Goal: Transaction & Acquisition: Purchase product/service

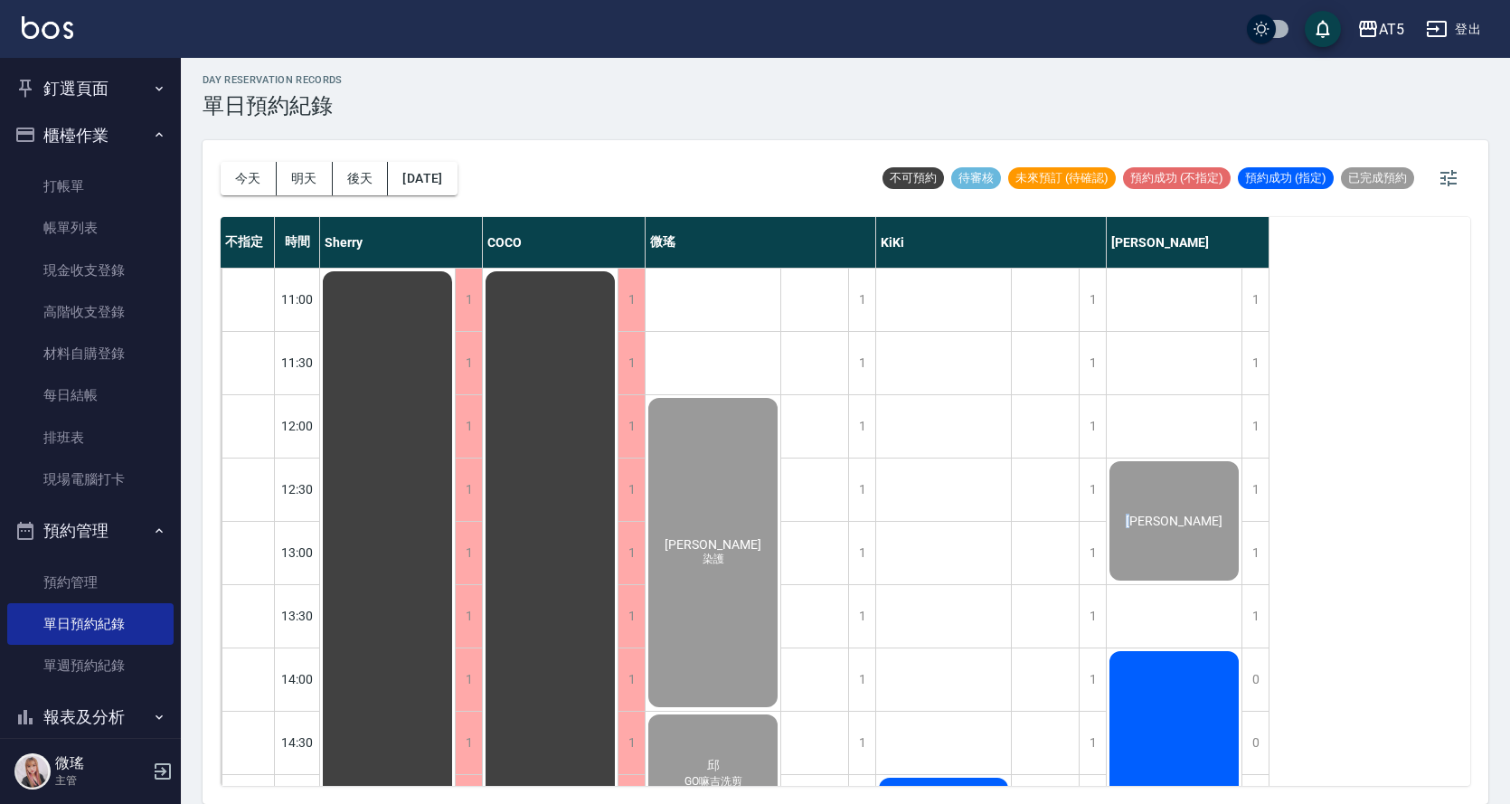
scroll to position [181, 0]
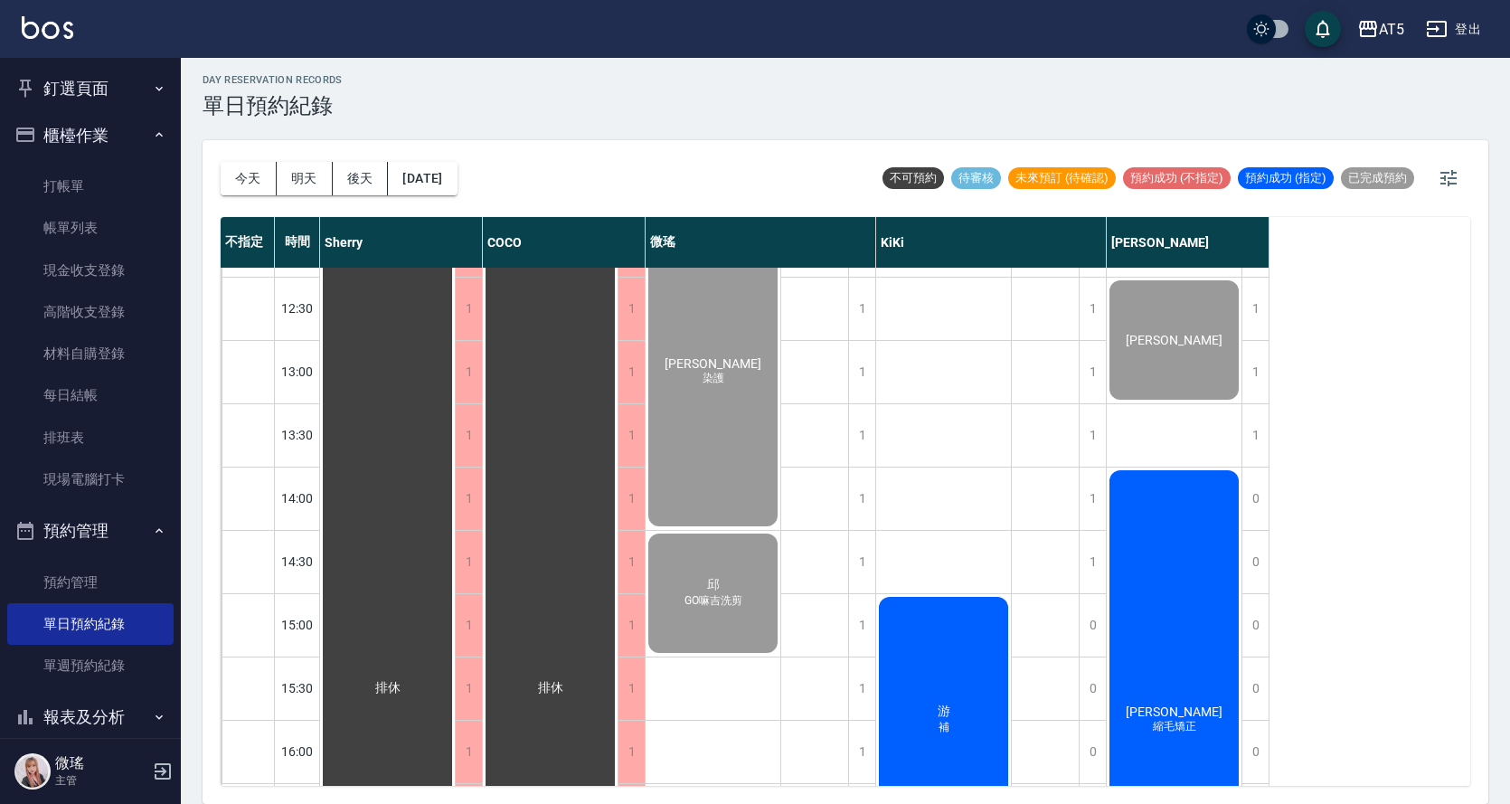
click at [1195, 664] on div "[PERSON_NAME] 縮毛矯正" at bounding box center [1174, 719] width 135 height 505
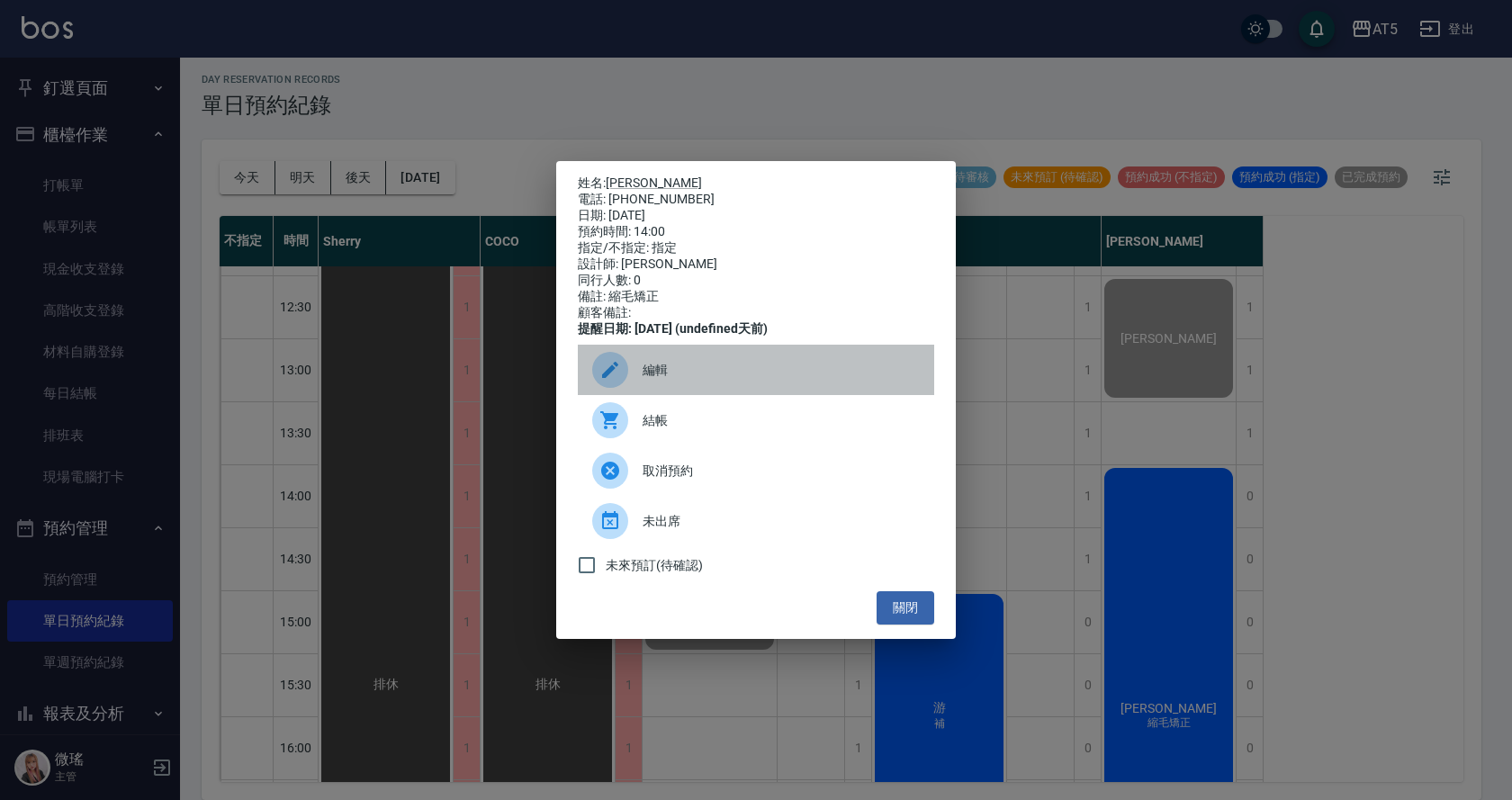
click at [691, 380] on span "編輯" at bounding box center [781, 370] width 277 height 19
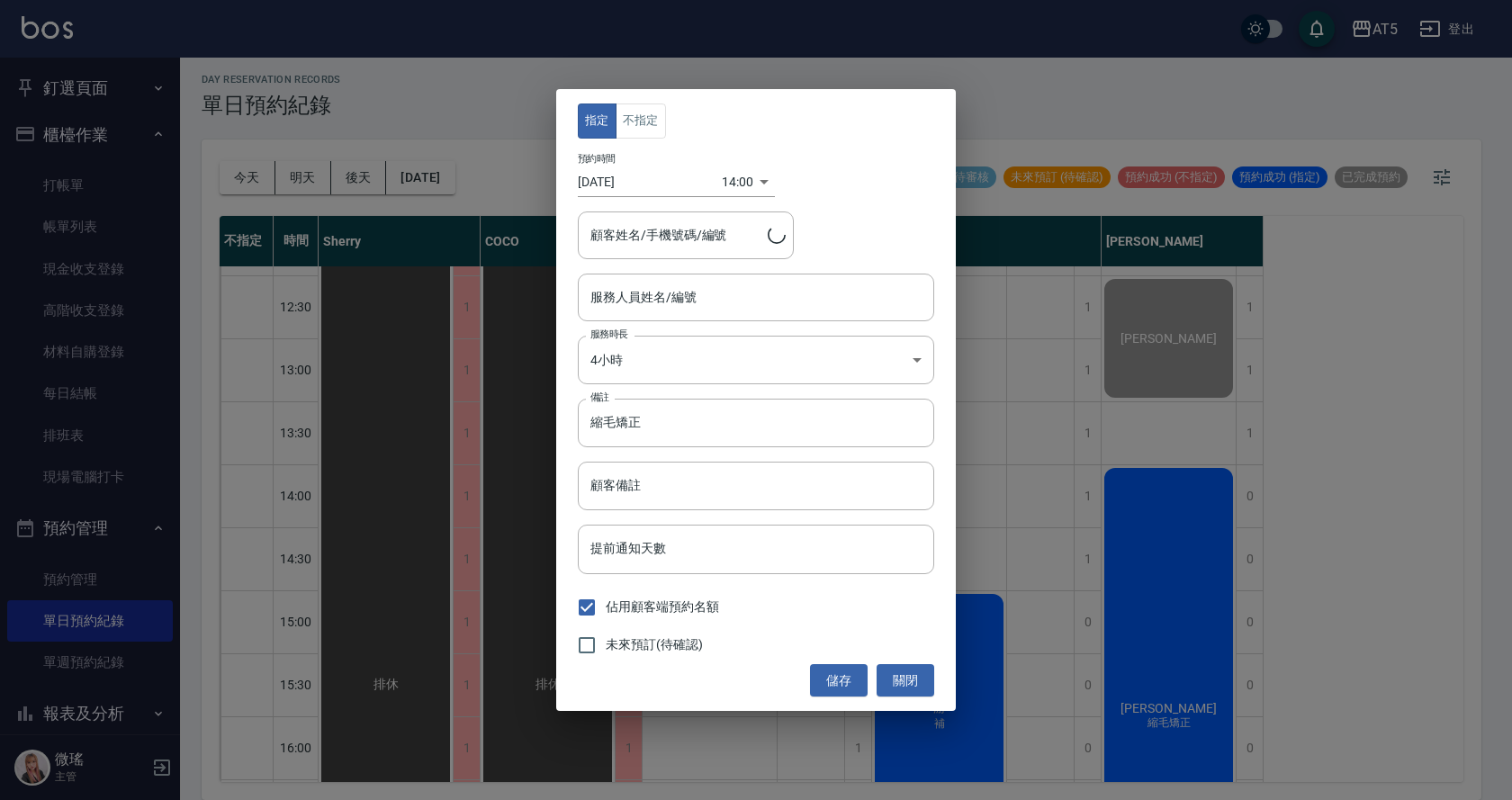
type input "sandy-03"
type input "[PERSON_NAME]/0953281199"
click at [897, 682] on button "關閉" at bounding box center [906, 680] width 58 height 33
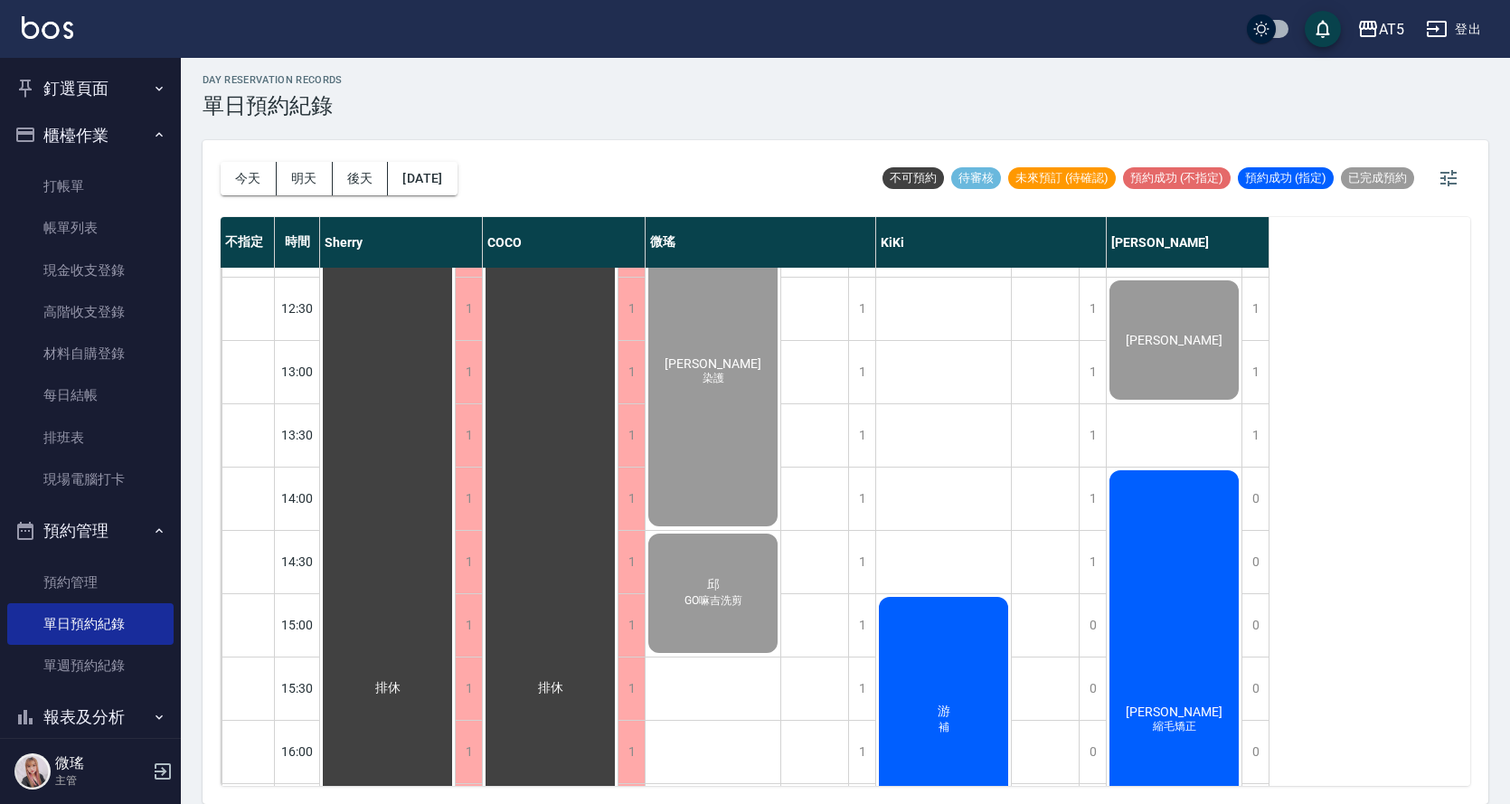
click at [1194, 579] on div "[PERSON_NAME] 縮毛矯正" at bounding box center [1174, 719] width 135 height 505
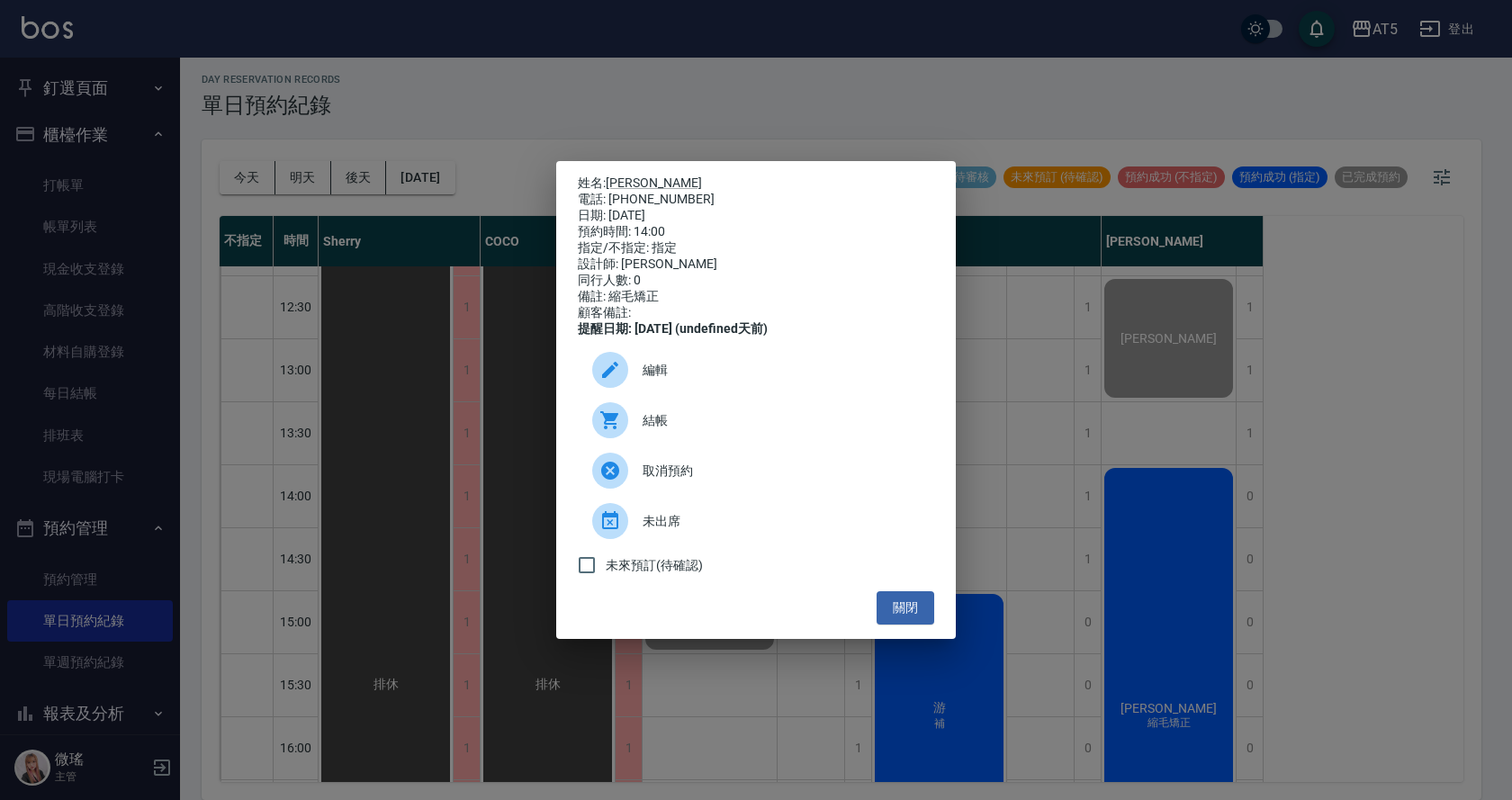
click at [708, 430] on span "結帳" at bounding box center [781, 420] width 277 height 19
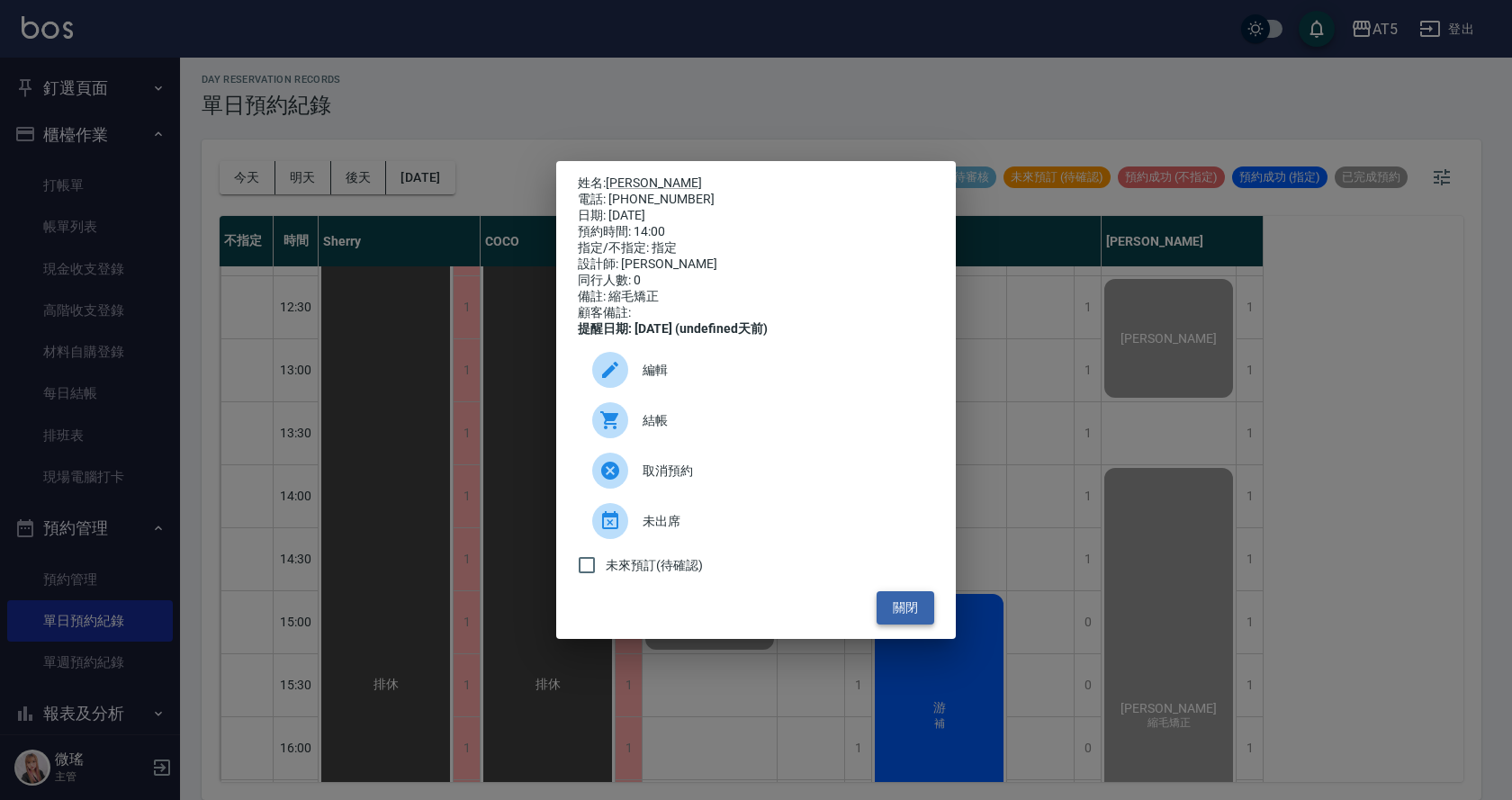
click at [881, 621] on button "關閉" at bounding box center [906, 607] width 58 height 33
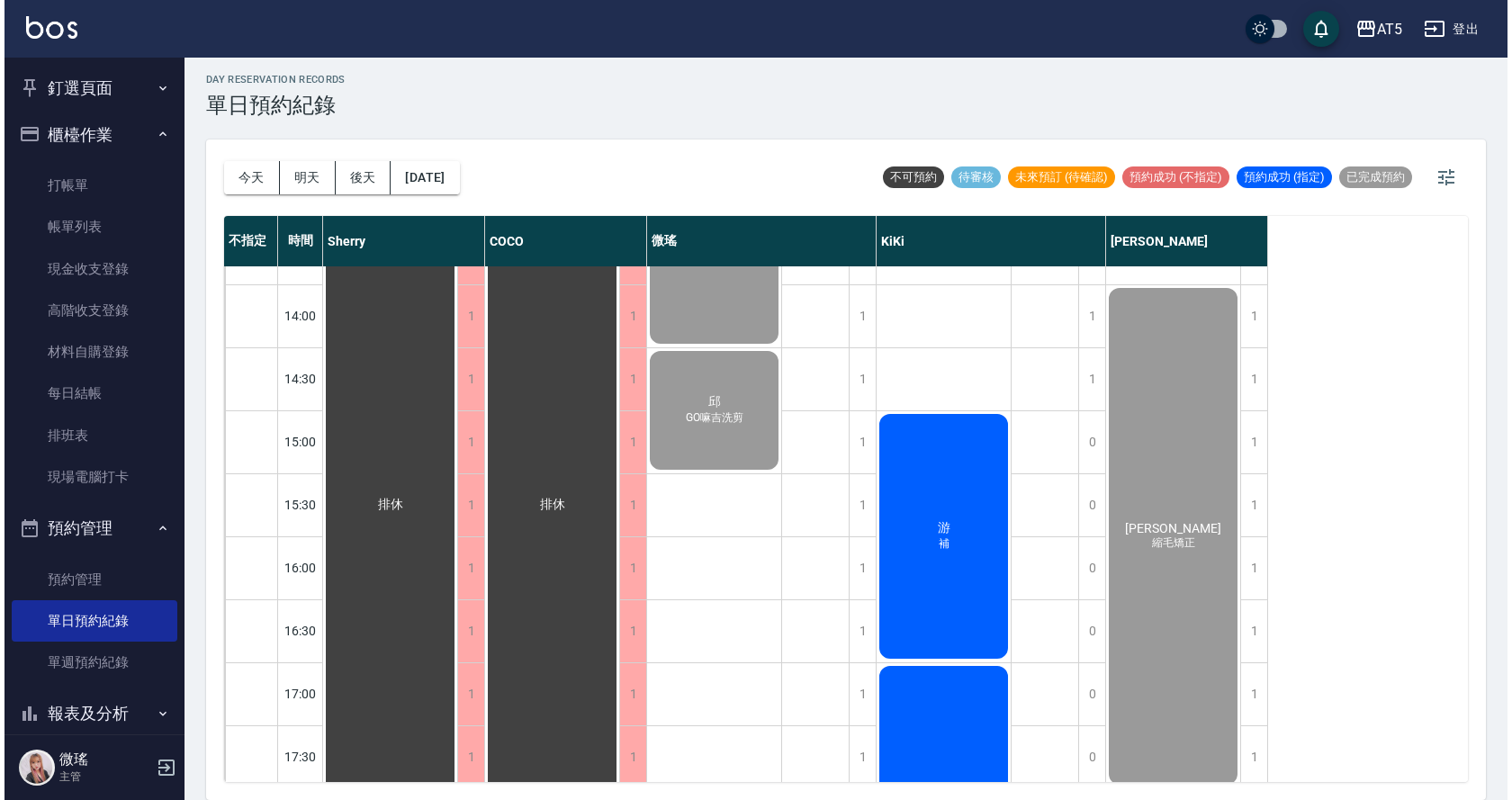
scroll to position [633, 0]
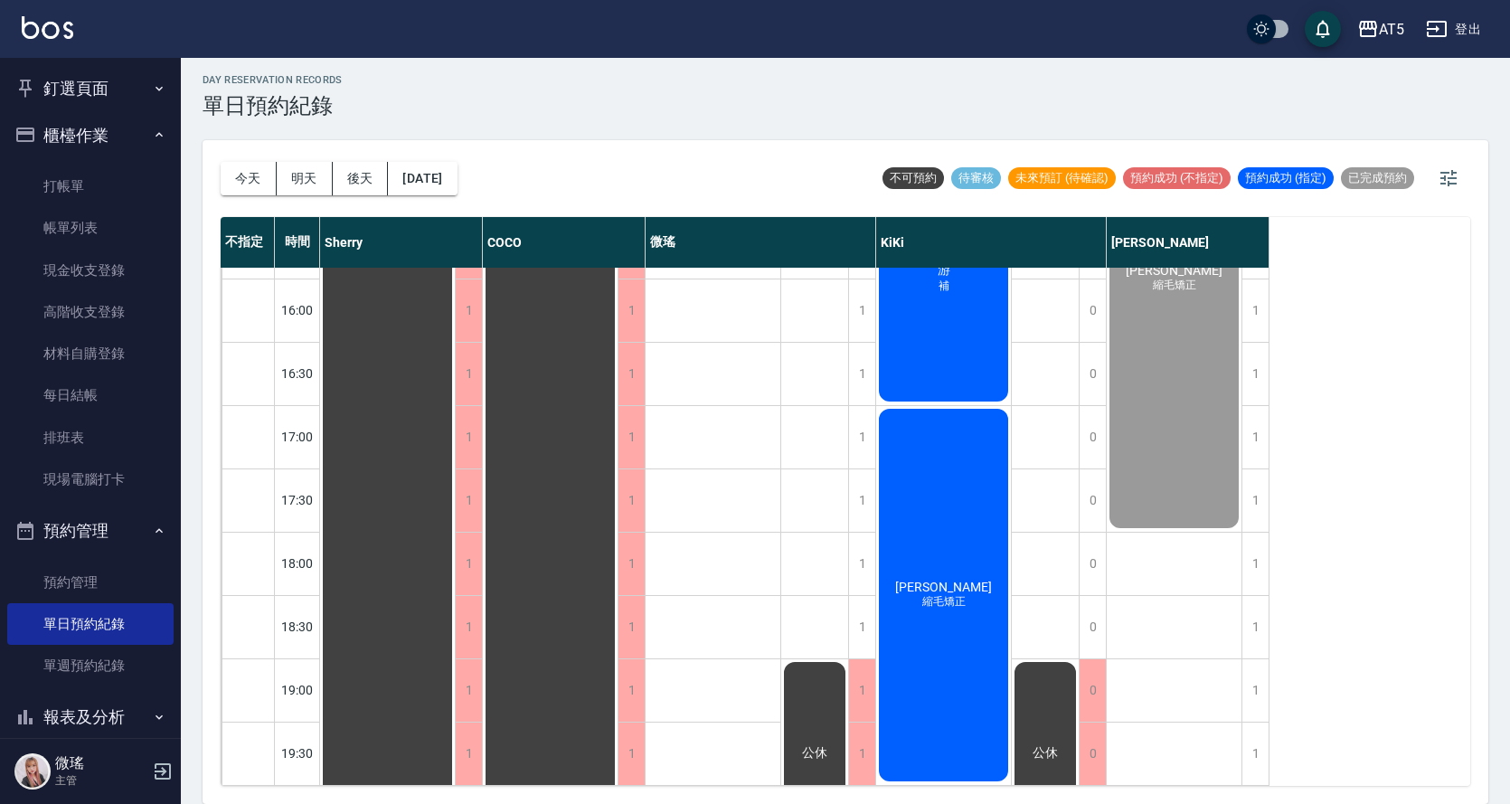
click at [928, 608] on div "[PERSON_NAME] 縮毛矯正" at bounding box center [943, 595] width 135 height 378
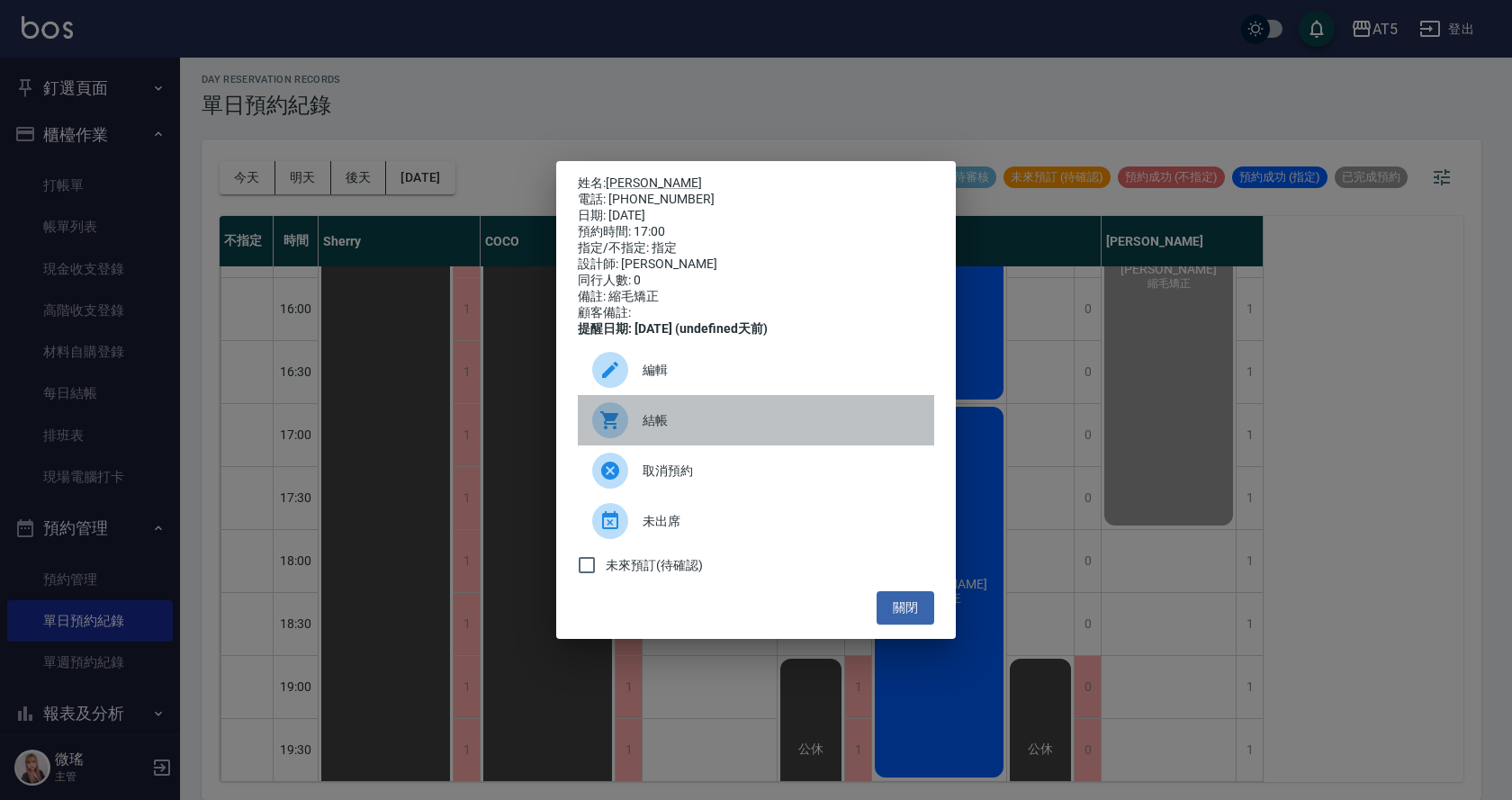
click at [642, 429] on div at bounding box center [617, 420] width 51 height 36
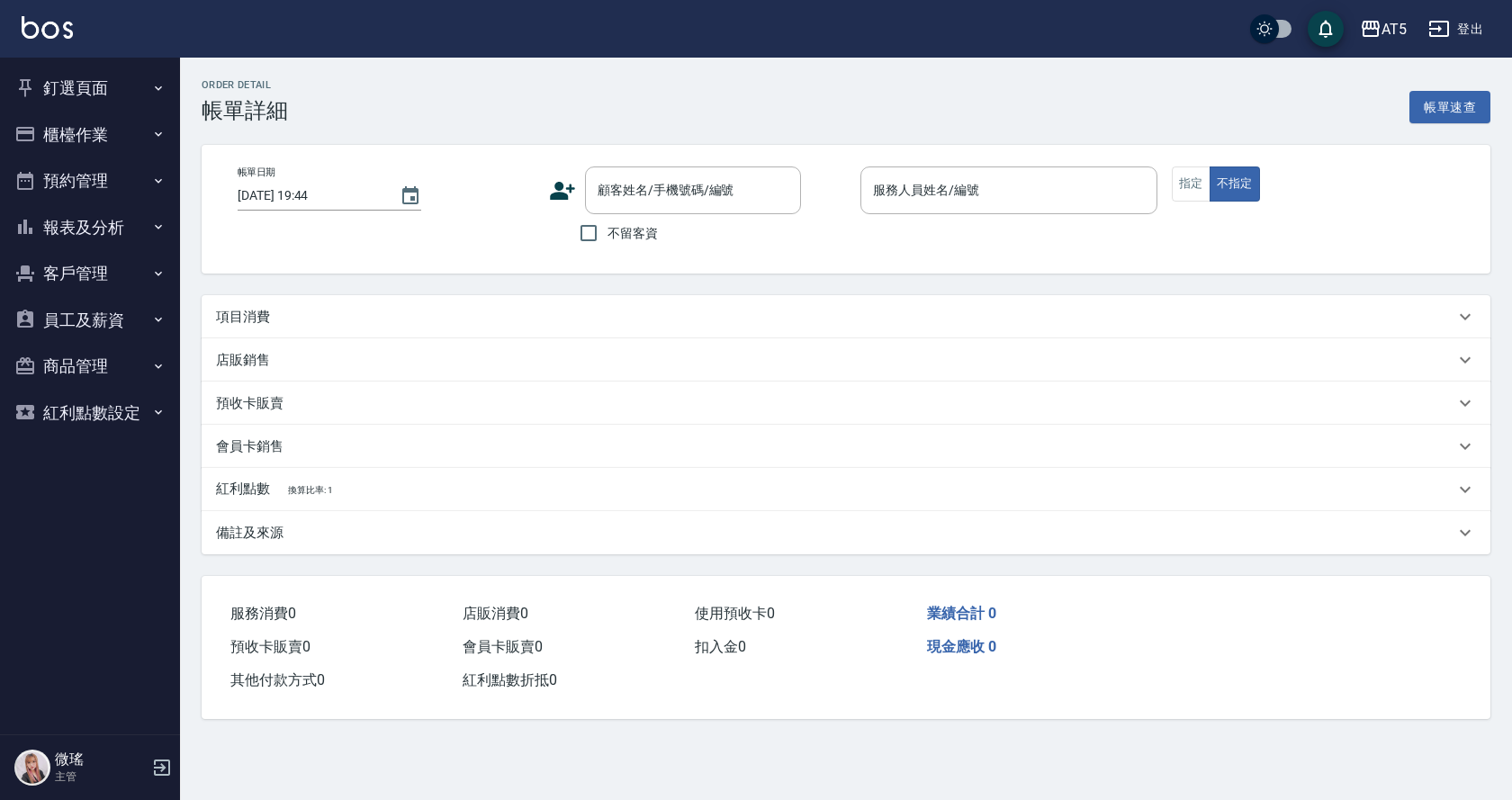
click at [378, 323] on div "項目消費" at bounding box center [835, 316] width 1238 height 19
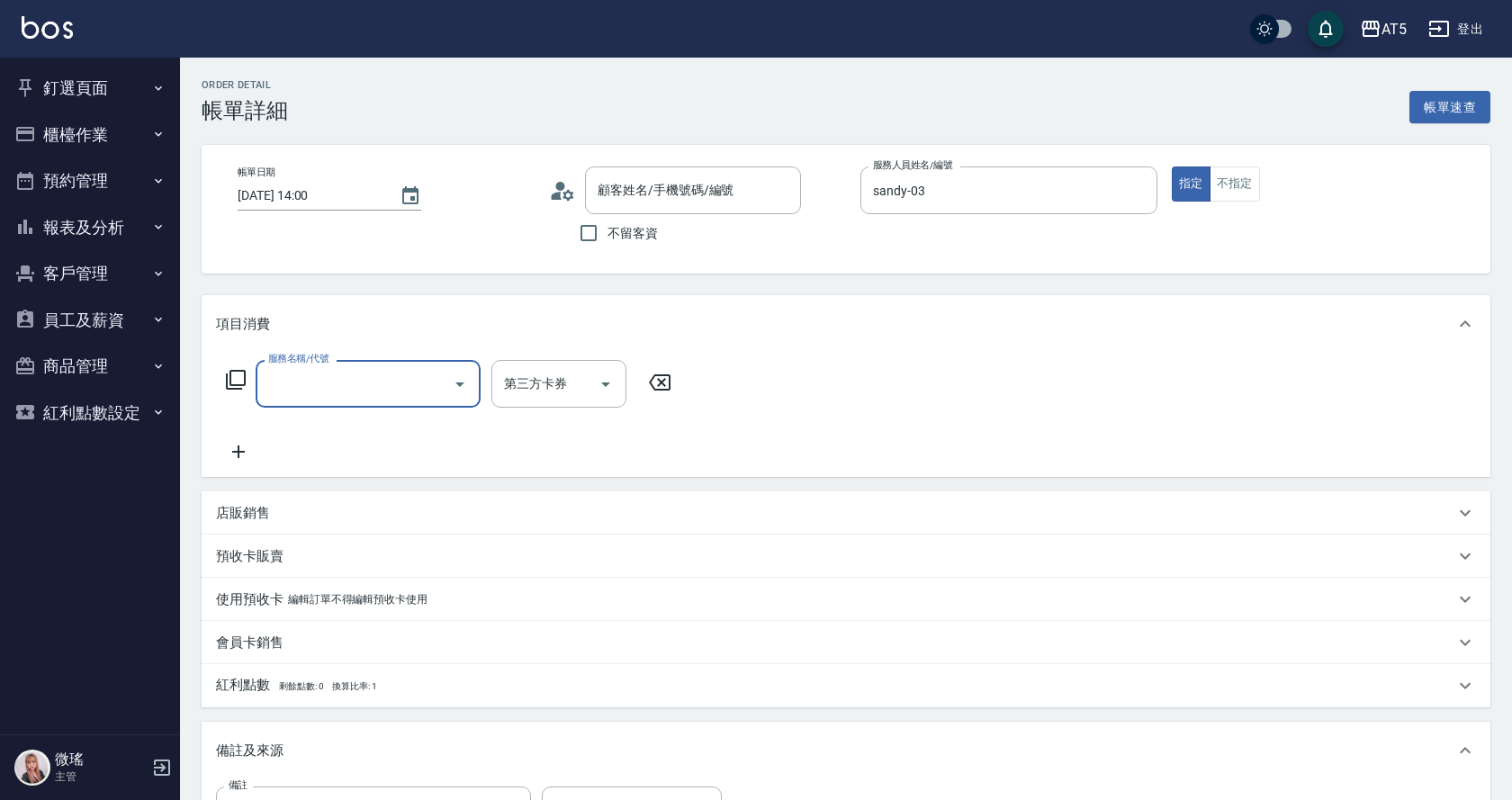
type input "2025/09/25 14:00"
type input "sandy-03"
type input "縮毛矯正"
type input "林慧婷/0953281199/null"
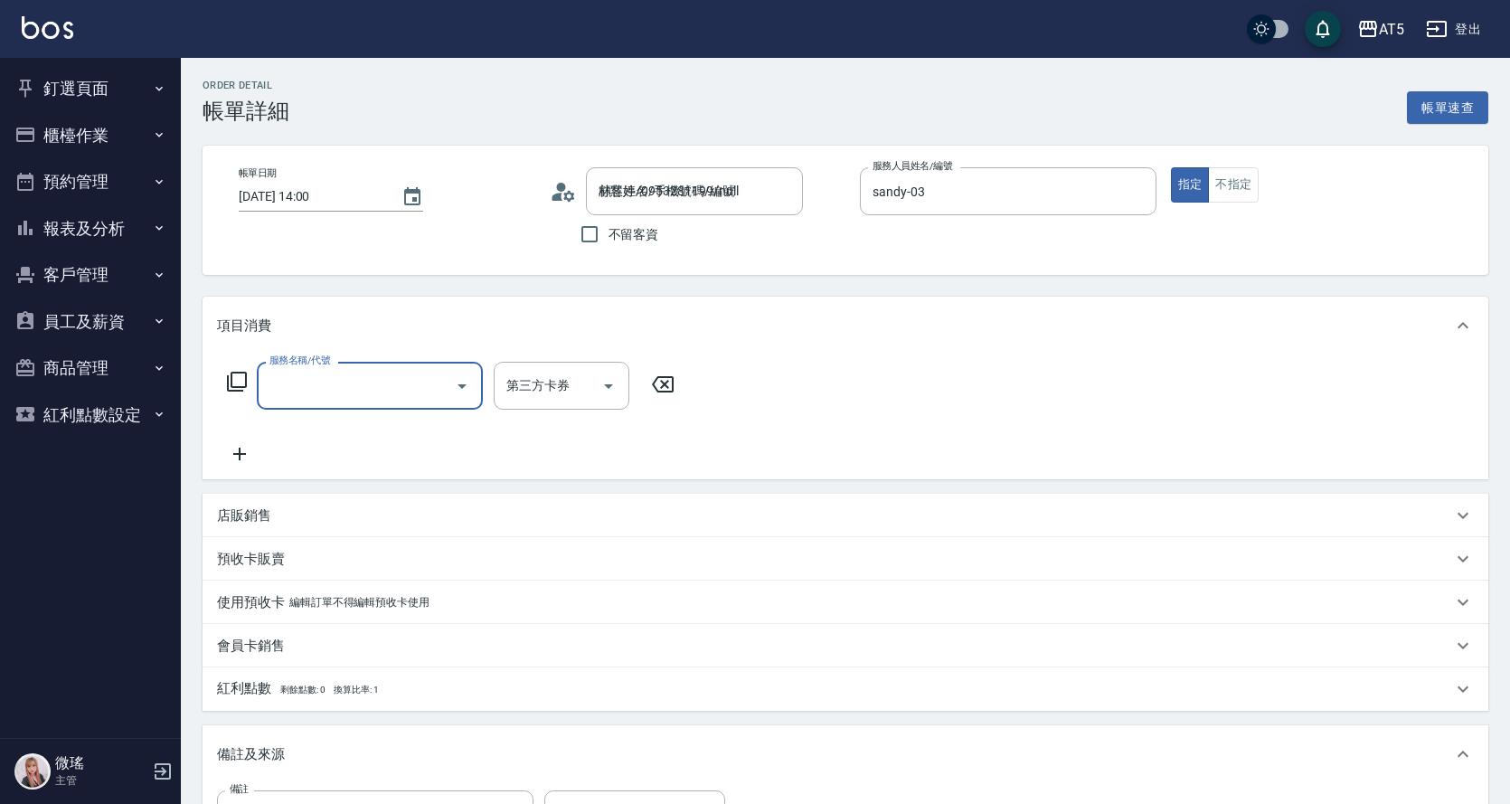
scroll to position [0, 0]
click at [231, 379] on icon at bounding box center [237, 382] width 20 height 20
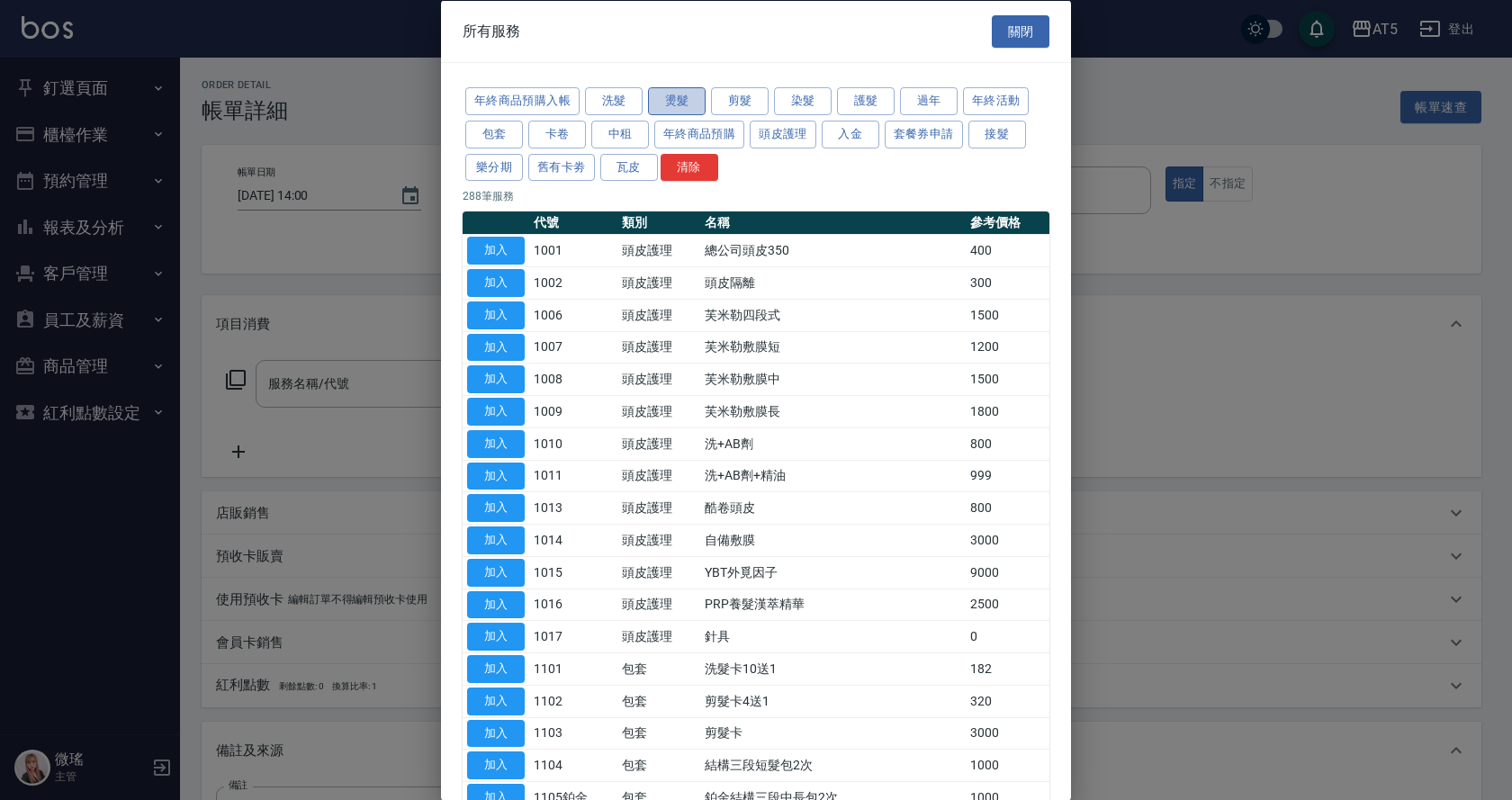
click at [697, 99] on button "燙髮" at bounding box center [677, 101] width 58 height 28
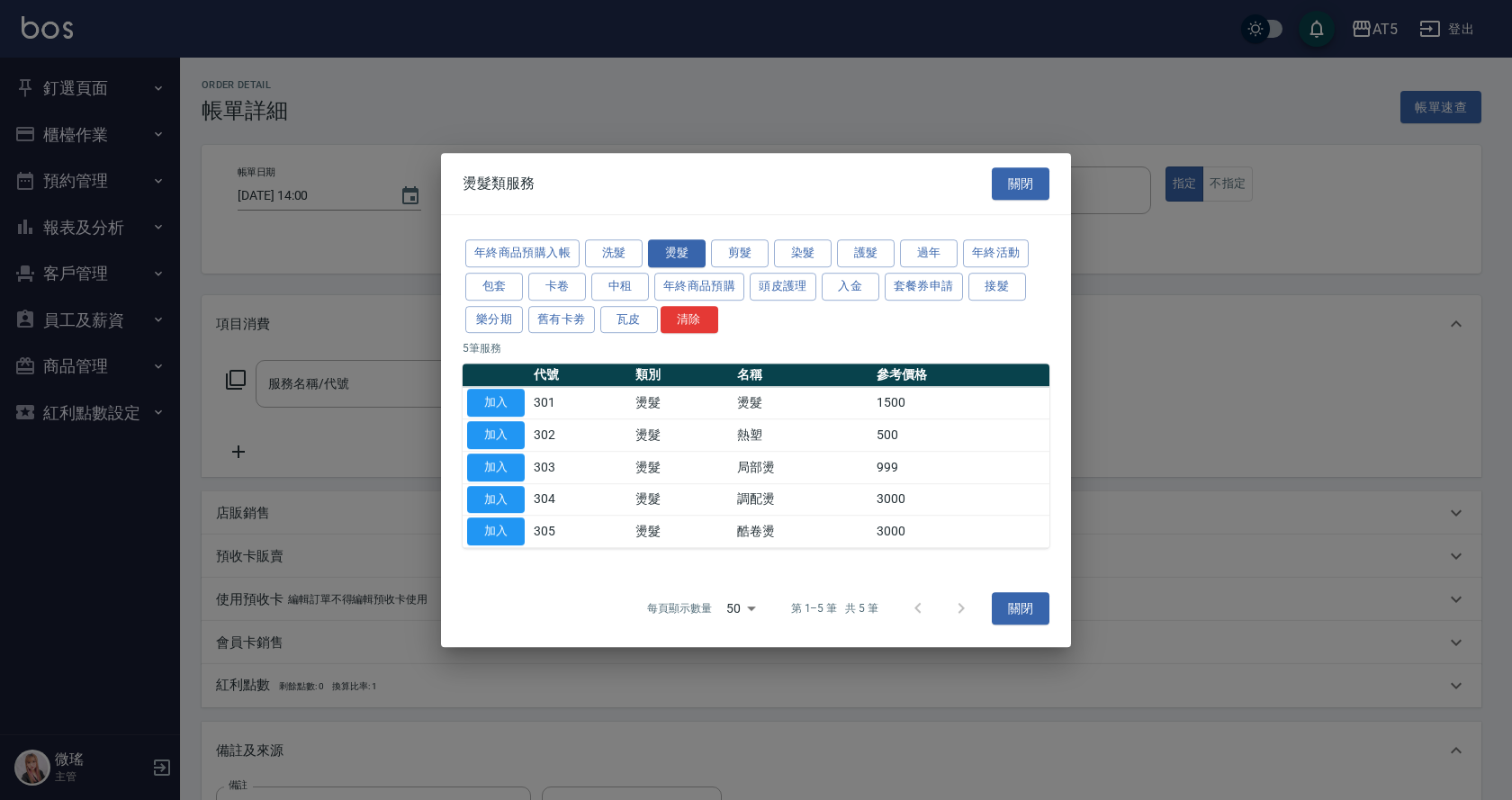
drag, startPoint x: 504, startPoint y: 400, endPoint x: 979, endPoint y: 536, distance: 494.1
click at [504, 404] on button "加入" at bounding box center [496, 403] width 58 height 28
type input "150"
type input "燙髮(301)"
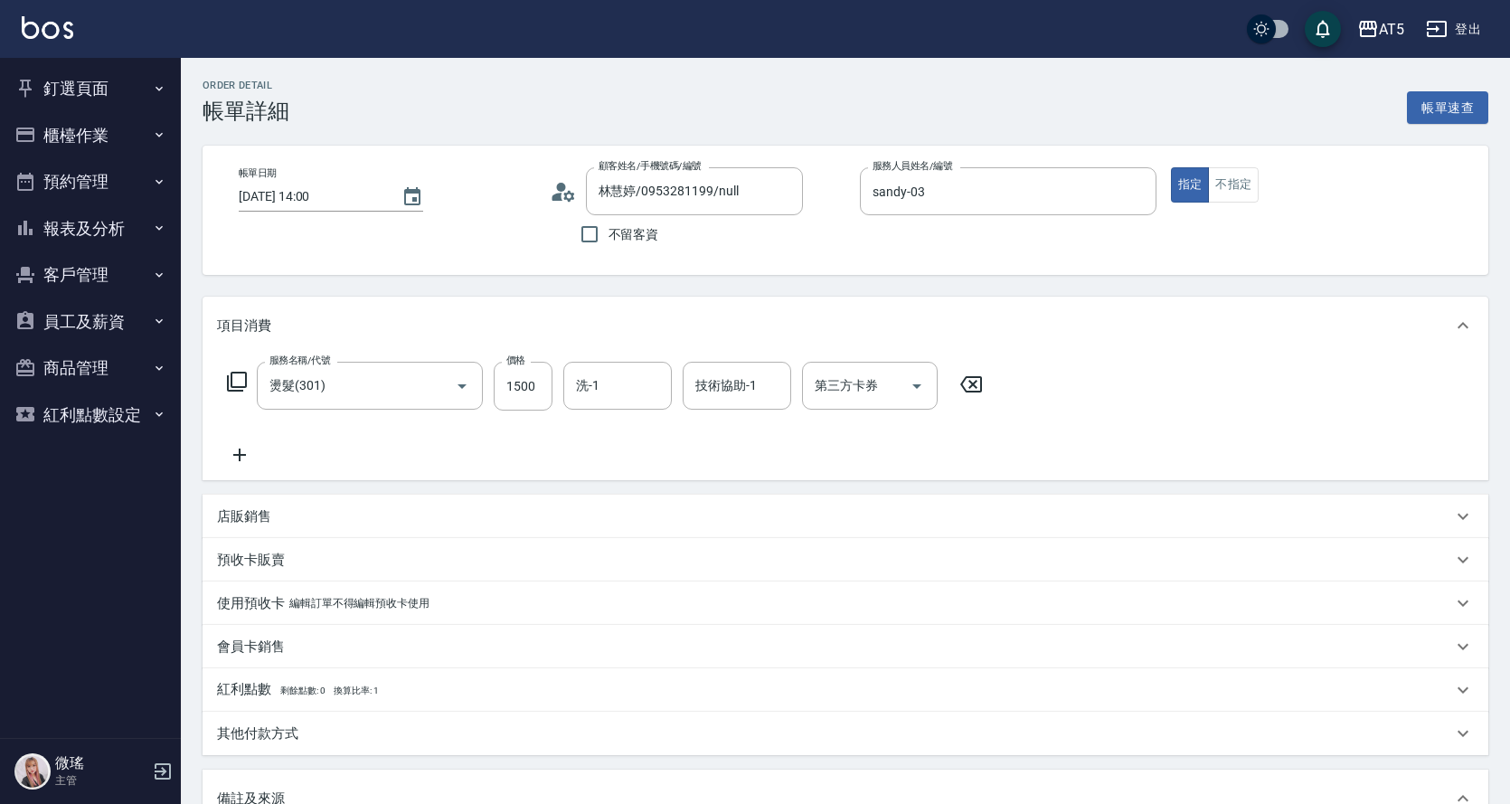
click at [559, 414] on div "服務名稱/代號 燙髮(301) 服務名稱/代號 價格 1500 價格 洗-1 洗-1 技術協助-1 技術協助-1 第三方卡券 第三方卡券" at bounding box center [605, 414] width 777 height 104
click at [540, 396] on input "1500" at bounding box center [523, 386] width 59 height 49
click at [540, 395] on input "1500" at bounding box center [523, 386] width 59 height 49
type input "0"
type input "188"
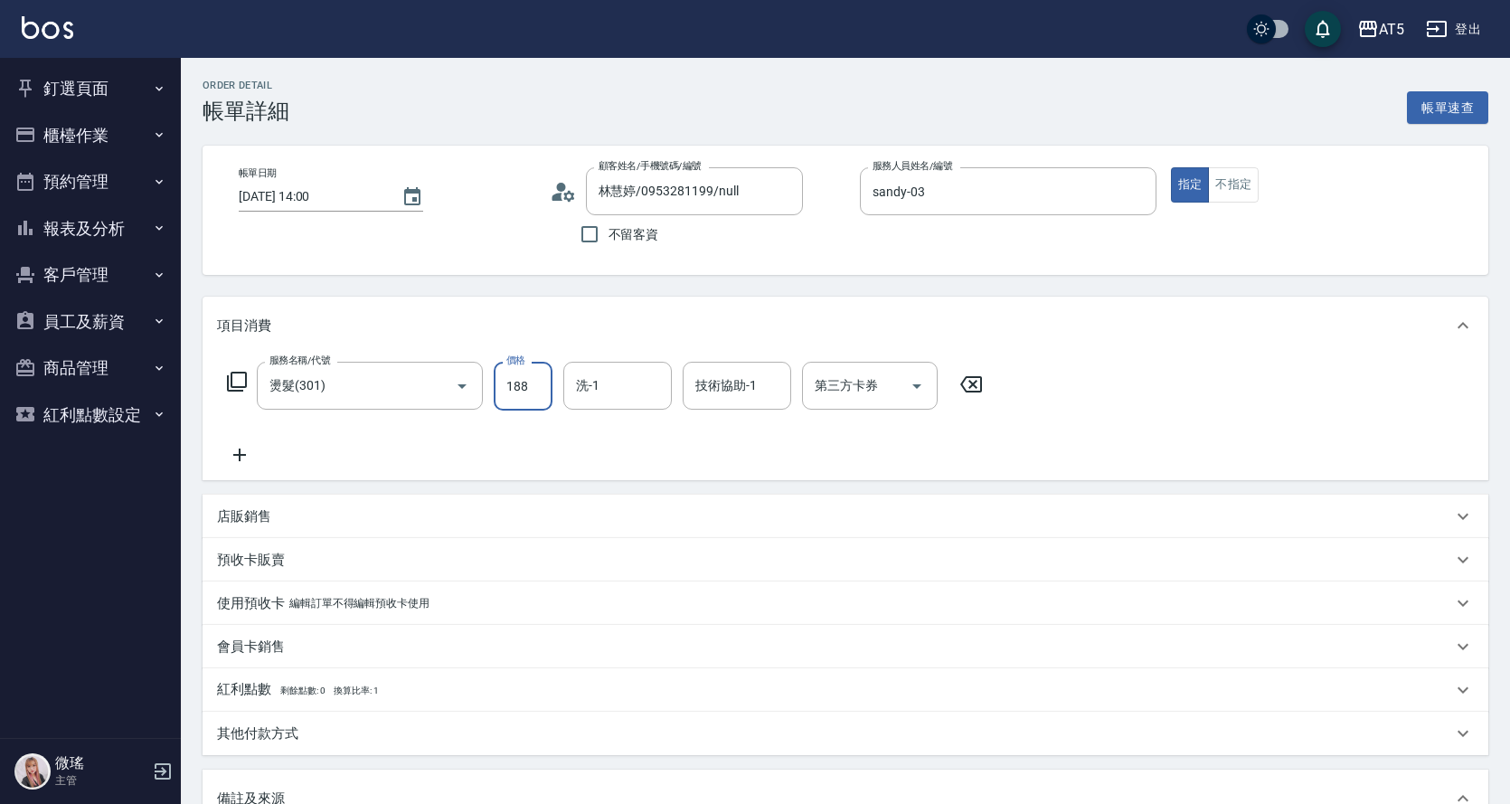
type input "180"
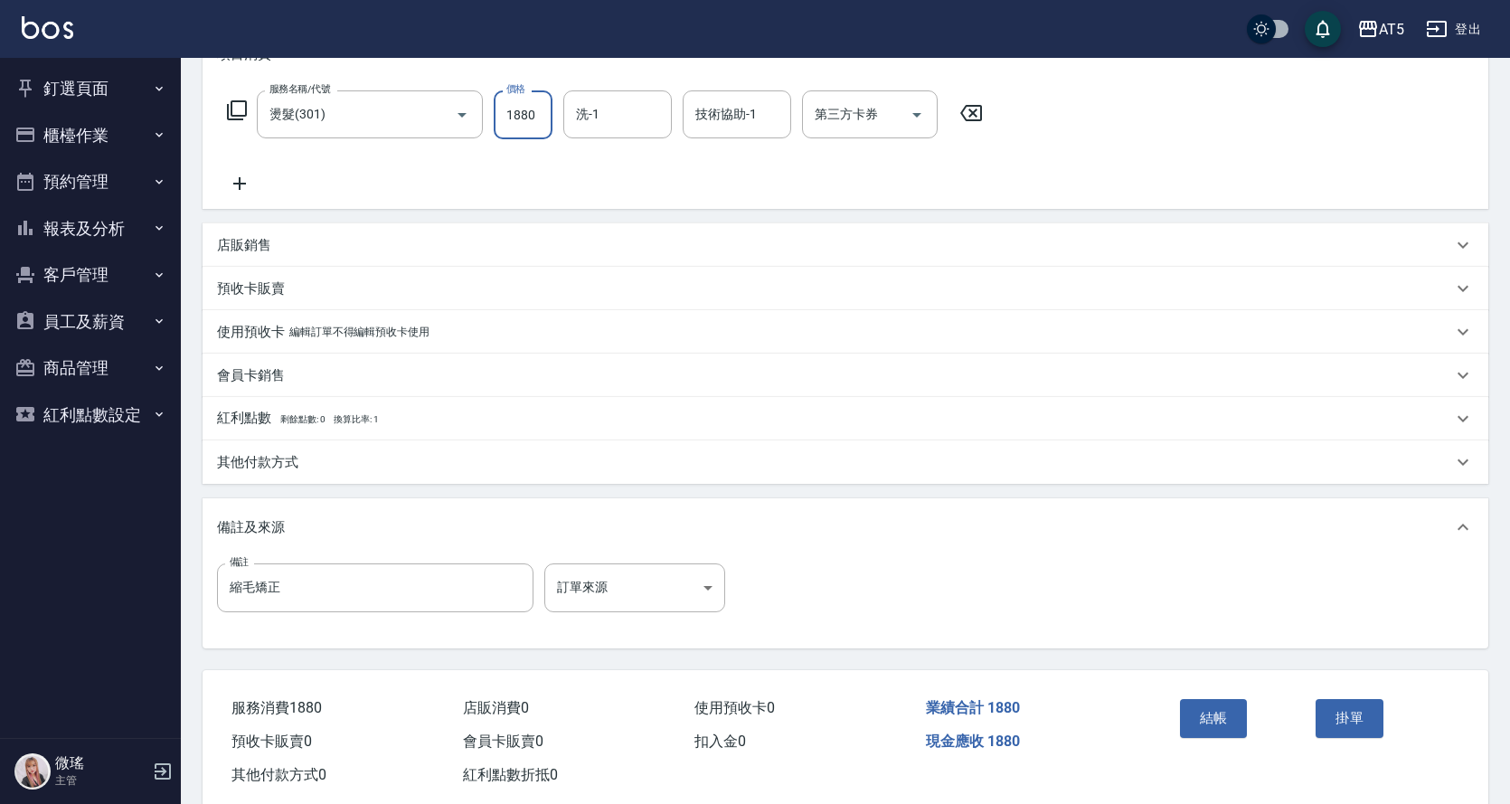
scroll to position [221, 0]
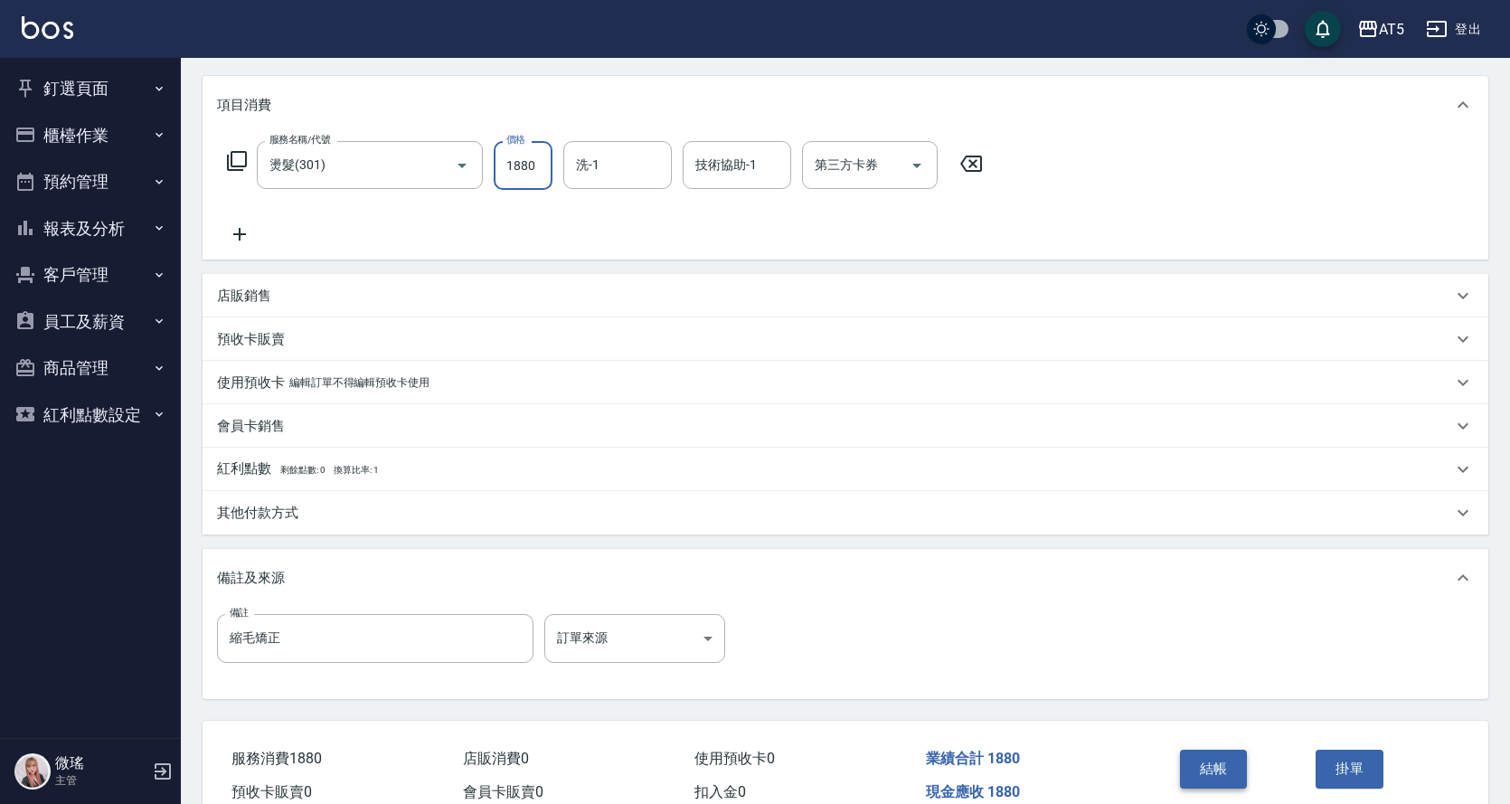
type input "1880"
click at [1217, 787] on button "結帳" at bounding box center [1214, 769] width 68 height 38
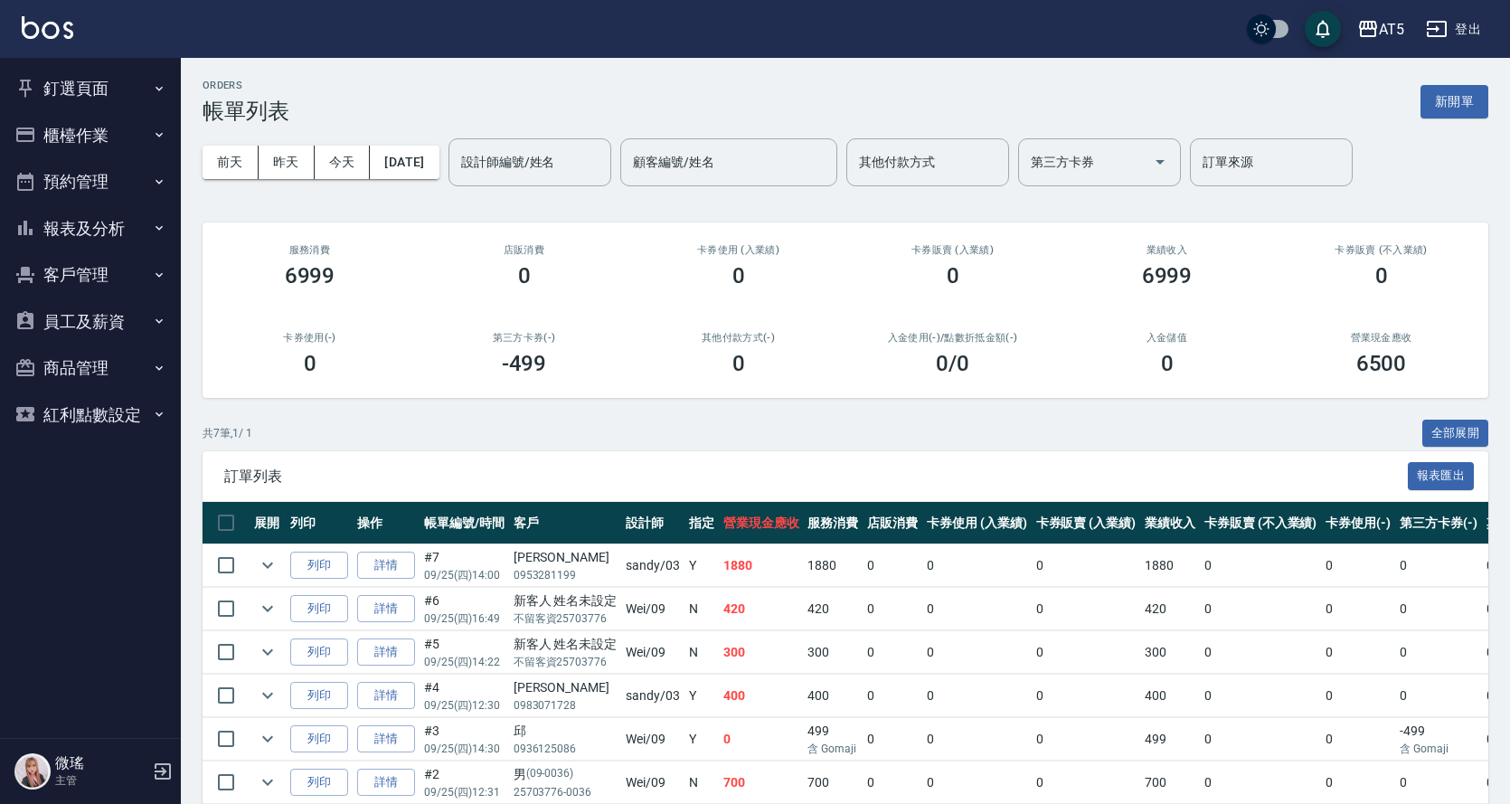
click at [52, 99] on button "釘選頁面" at bounding box center [90, 88] width 166 height 47
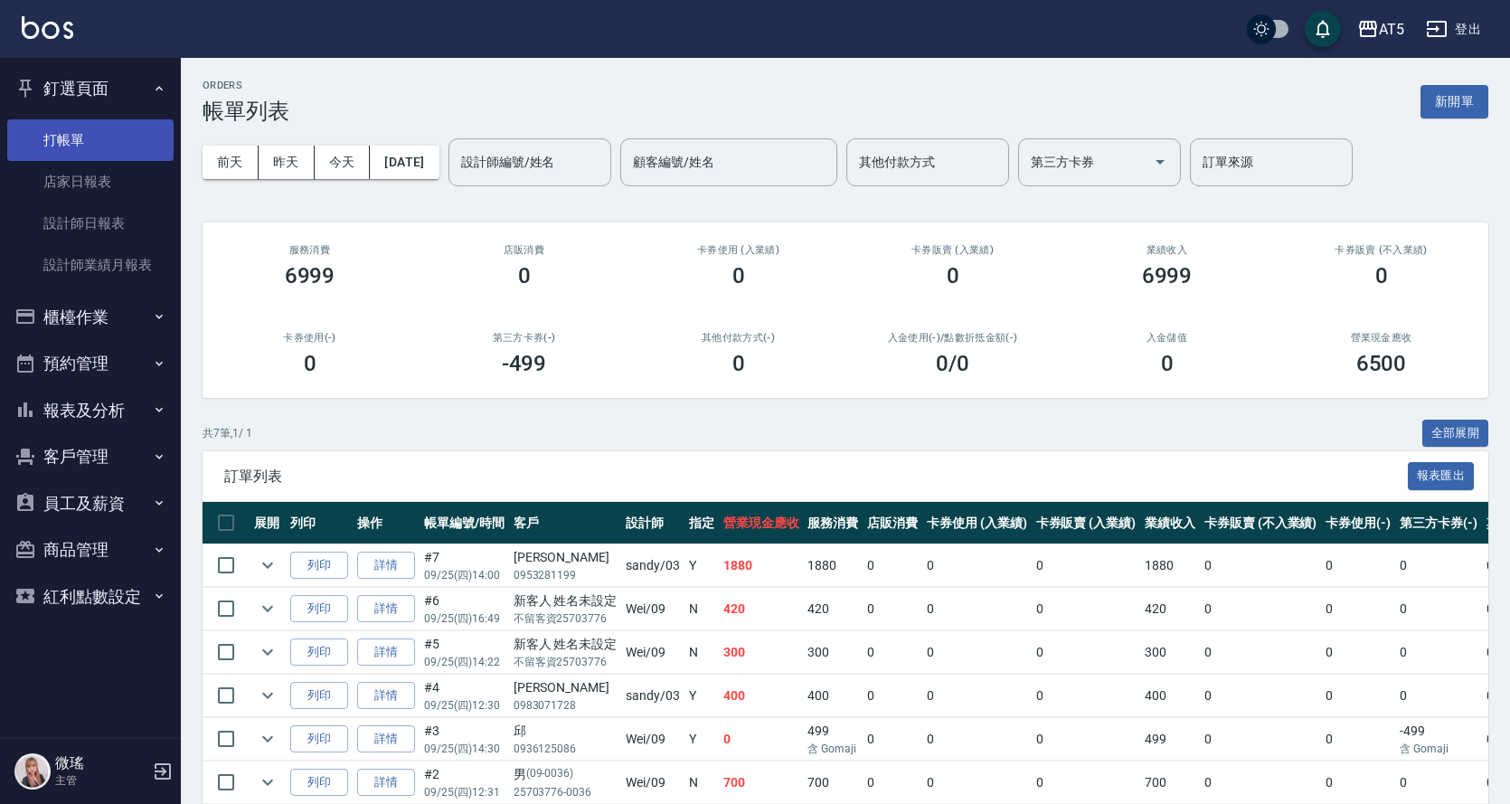
click at [111, 119] on link "打帳單" at bounding box center [90, 140] width 166 height 42
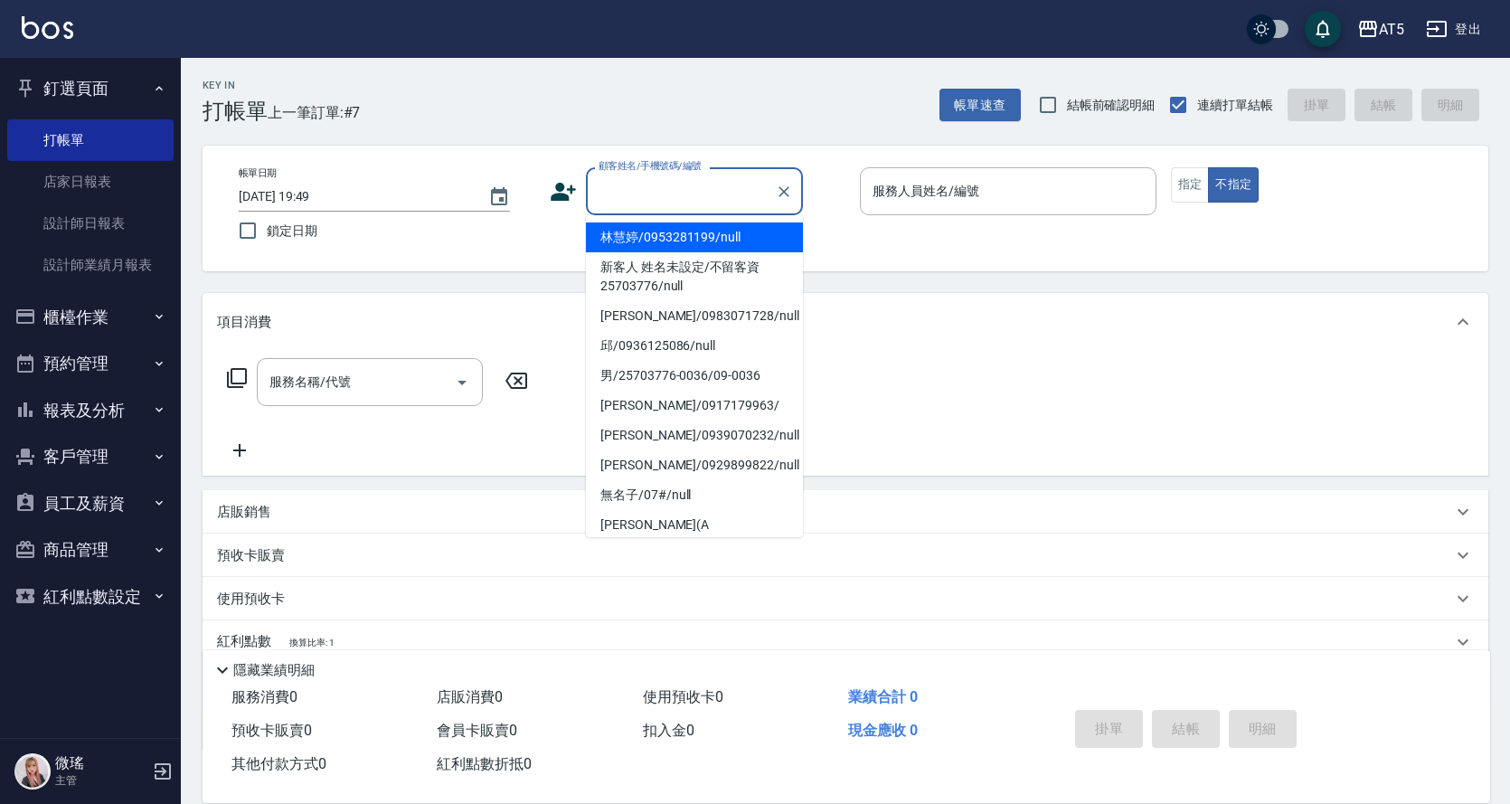
click at [675, 200] on input "顧客姓名/手機號碼/編號" at bounding box center [681, 191] width 174 height 32
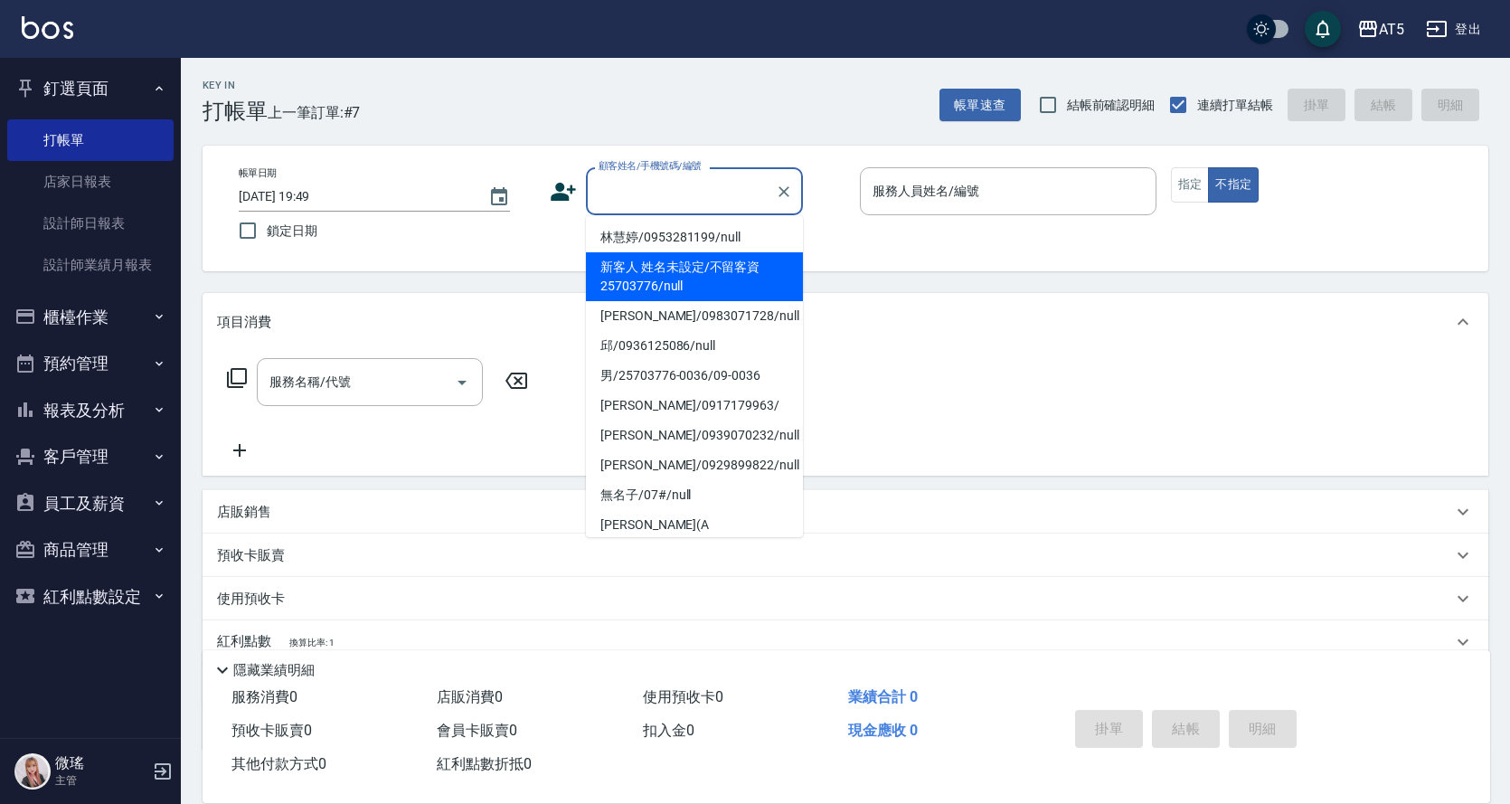
click at [643, 288] on li "新客人 姓名未設定/不留客資25703776/null" at bounding box center [694, 276] width 217 height 49
type input "新客人 姓名未設定/不留客資25703776/null"
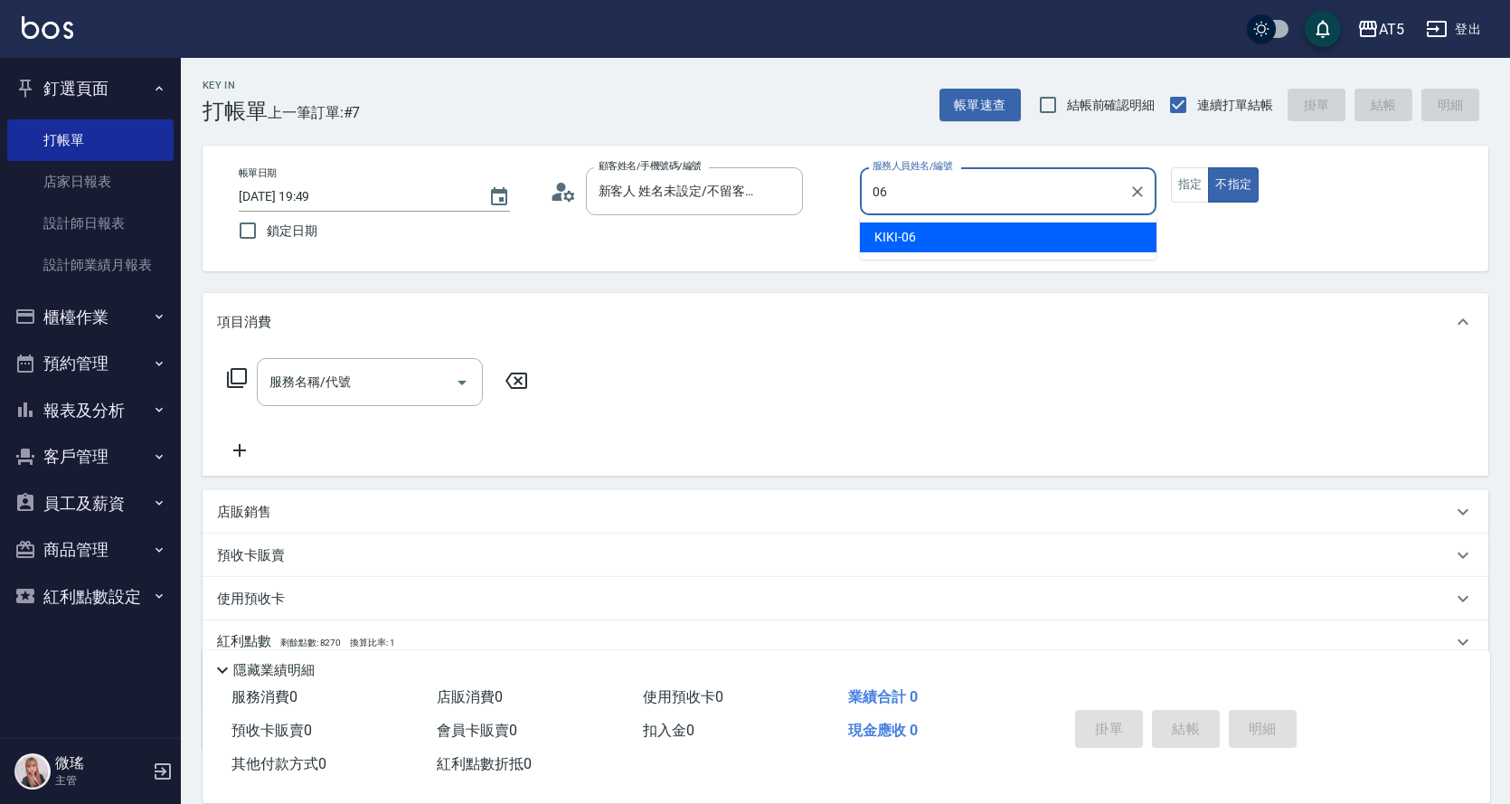
type input "06"
type button "false"
type input "KIKI-06"
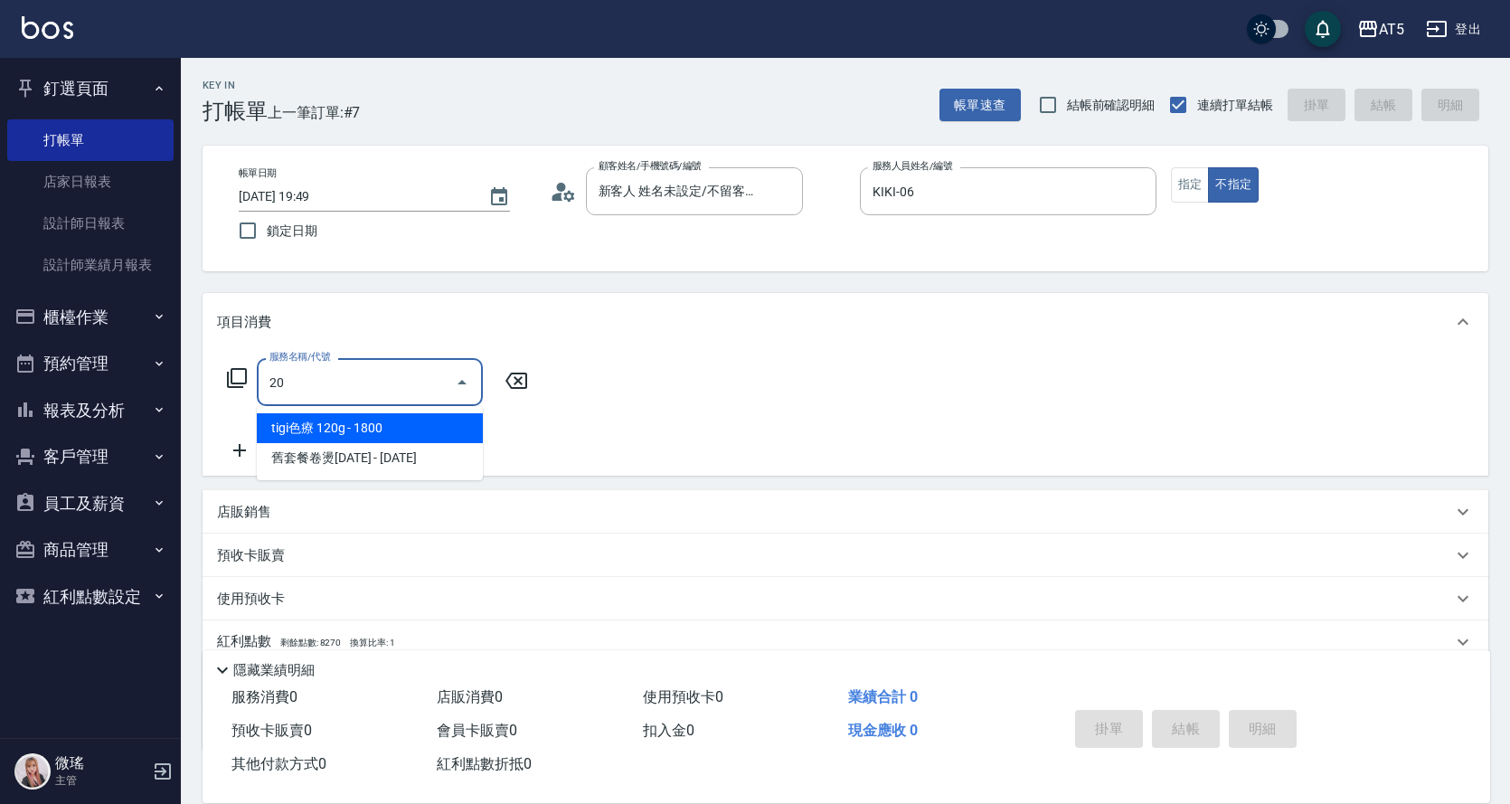
type input "201"
type input "30"
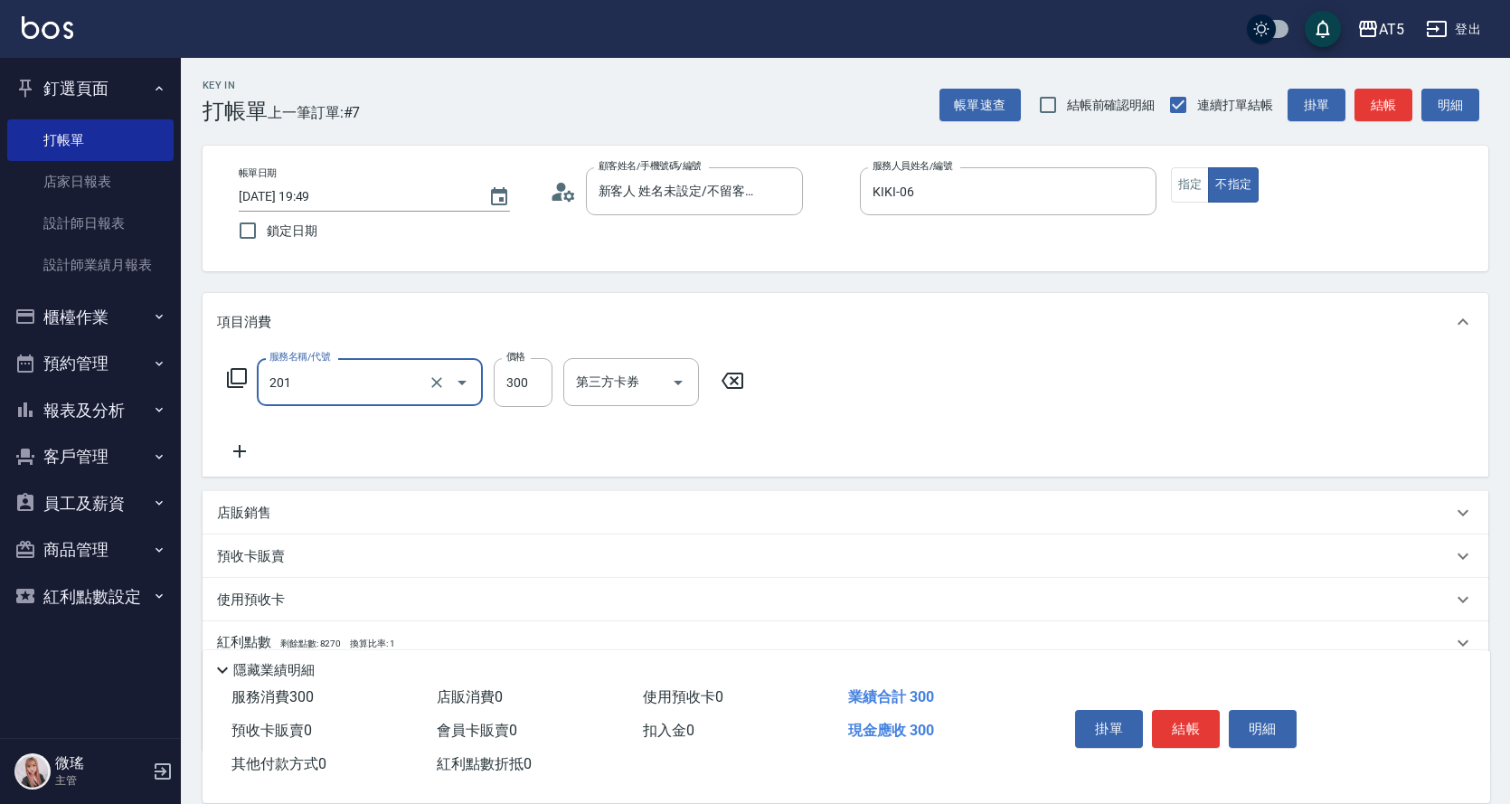
type input "洗髮(201)"
type input "0"
type input "500"
type input "50"
type input "500"
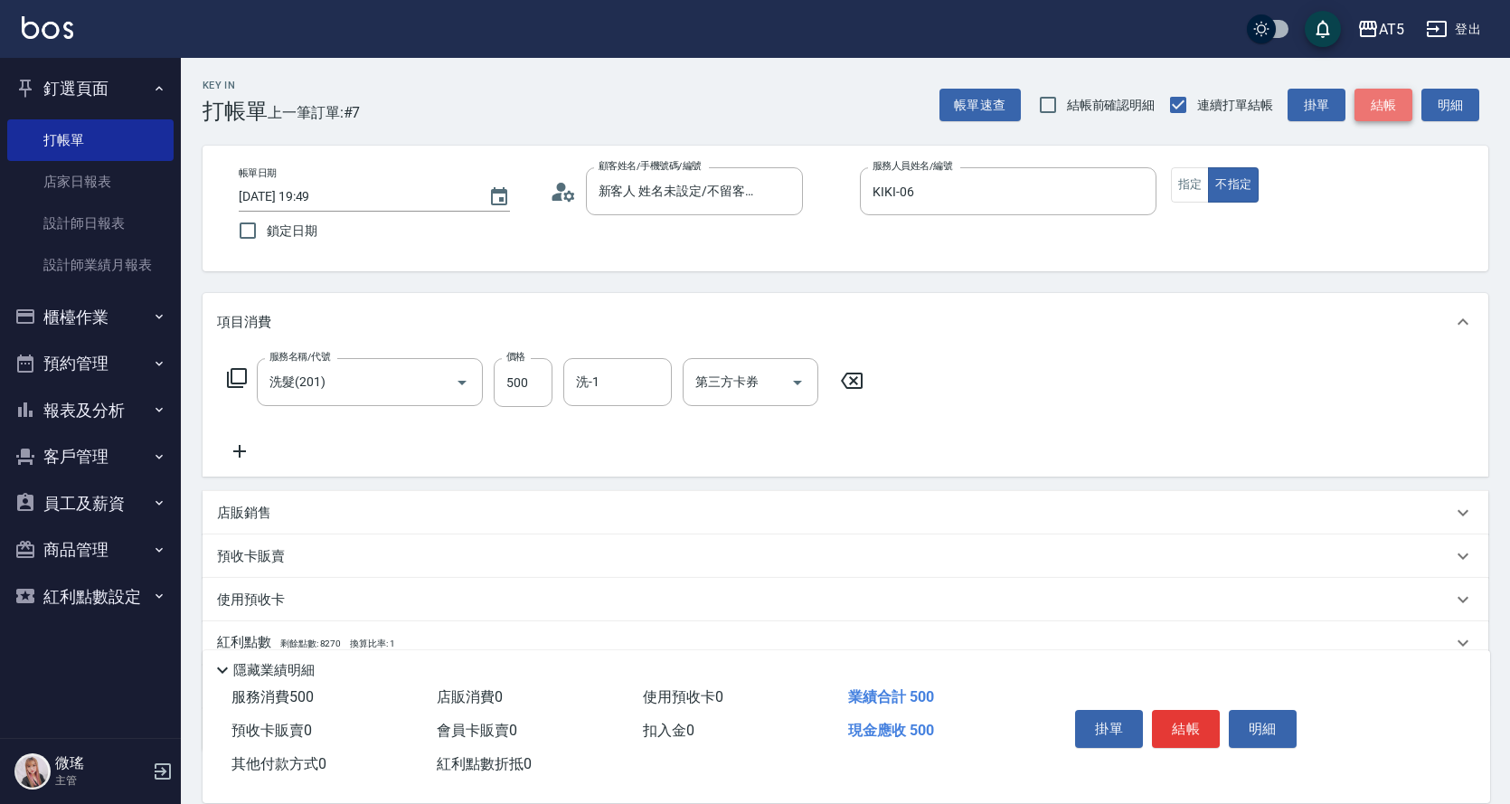
click at [1399, 96] on button "結帳" at bounding box center [1384, 105] width 58 height 33
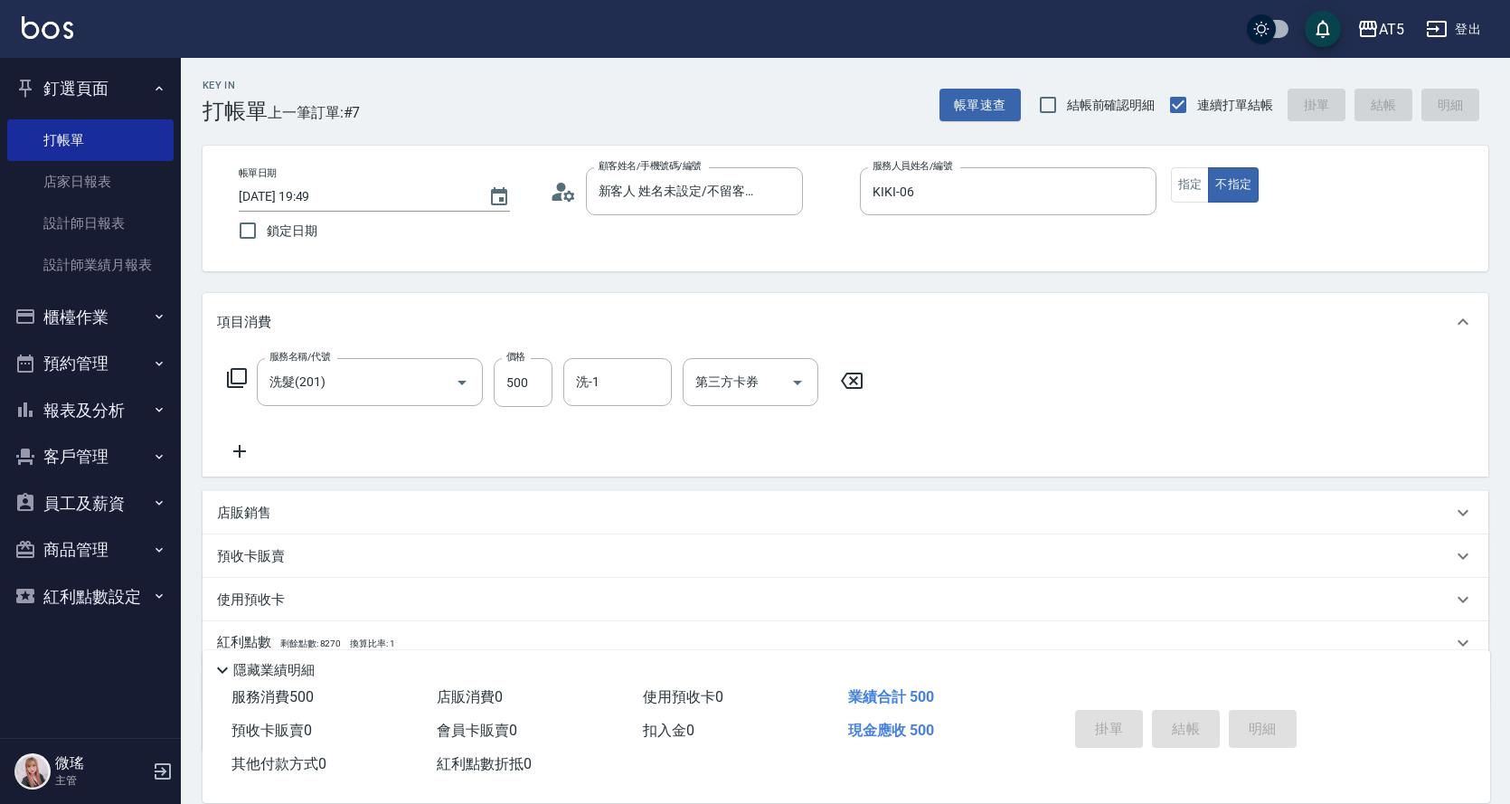
type input "0"
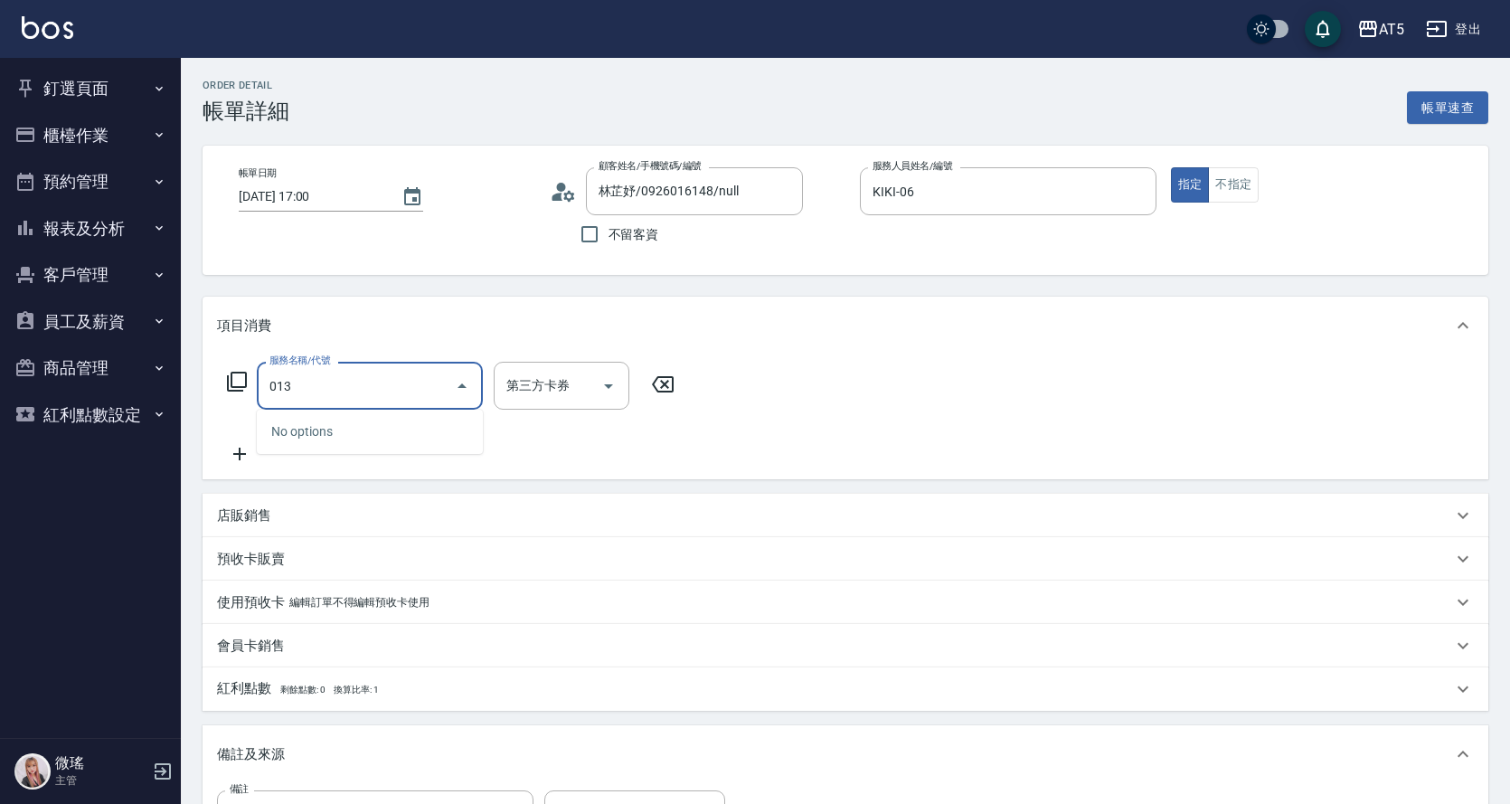
type input "013"
drag, startPoint x: 378, startPoint y: 353, endPoint x: 326, endPoint y: 382, distance: 59.9
click at [376, 353] on div "項目消費" at bounding box center [846, 326] width 1286 height 58
drag, startPoint x: 326, startPoint y: 382, endPoint x: 339, endPoint y: 383, distance: 13.7
click at [326, 382] on div "項目消費 服務名稱/代號 服務名稱/代號 第三方卡券 第三方卡券 店販銷售 服務人員姓名/編號 服務人員姓名/編號 商品代號/名稱 商品代號/名稱 預收卡販賣…" at bounding box center [846, 586] width 1286 height 579
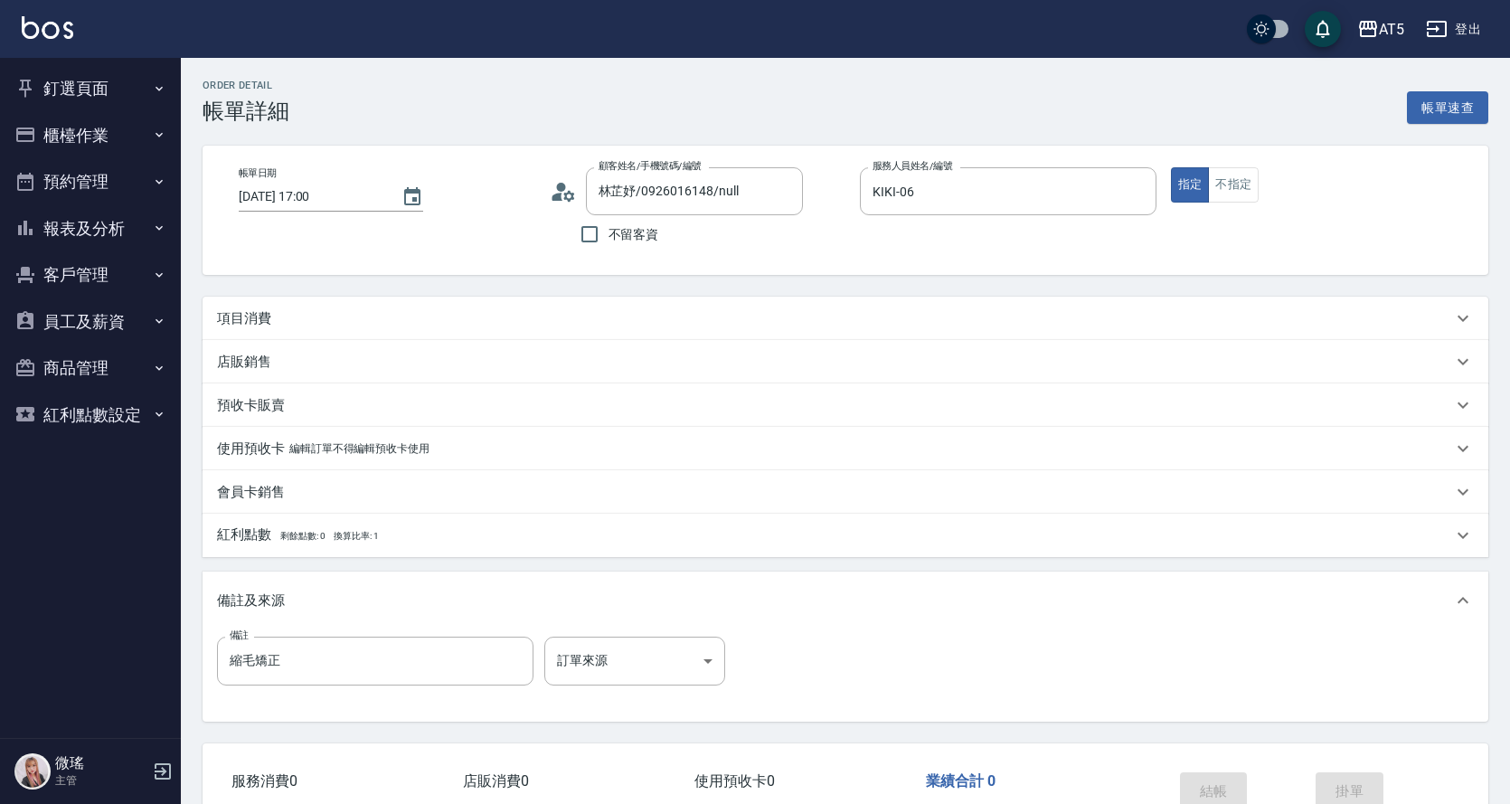
click at [366, 380] on div "店販銷售" at bounding box center [846, 361] width 1286 height 43
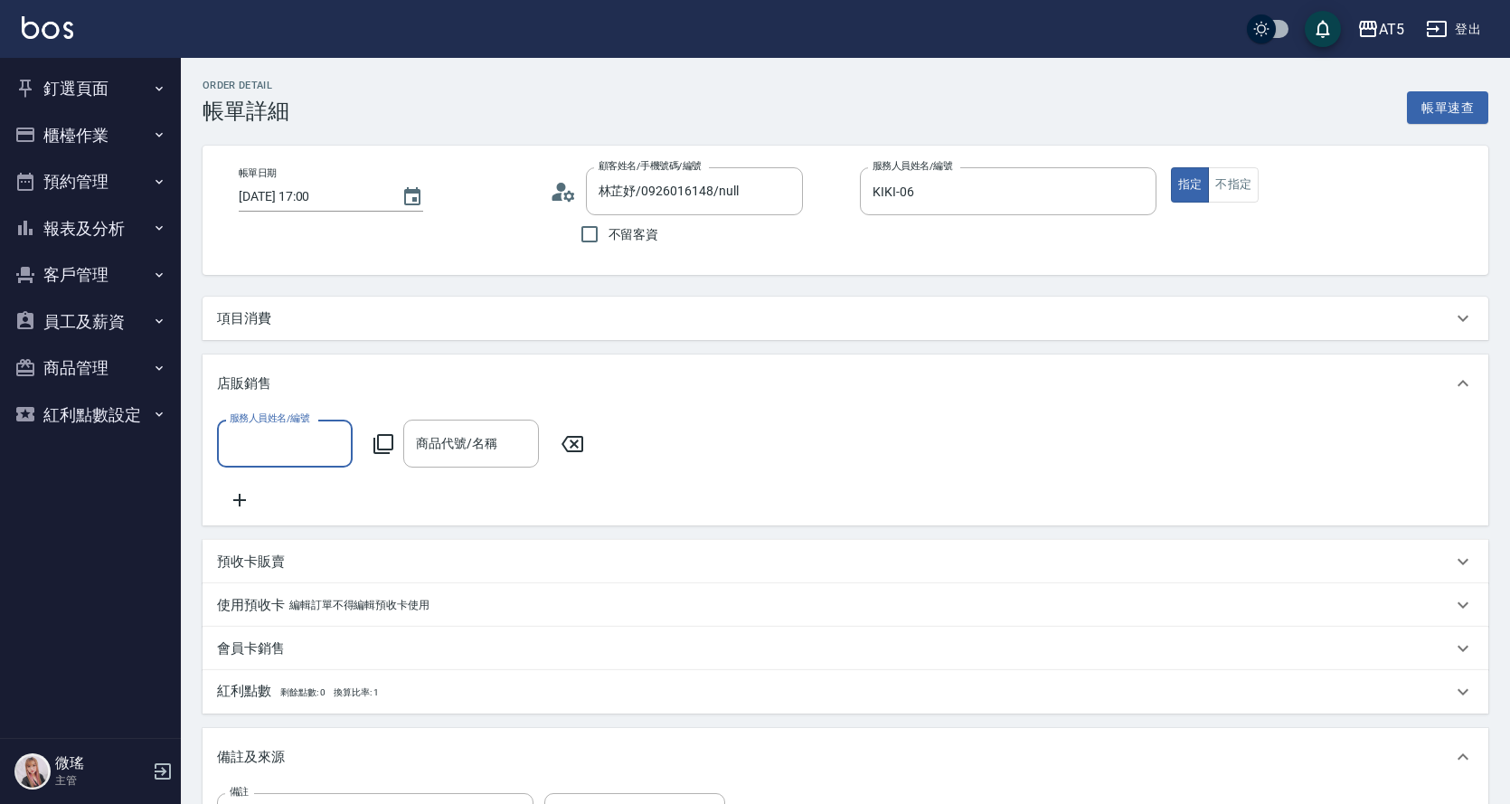
click at [308, 326] on div "項目消費" at bounding box center [834, 318] width 1235 height 19
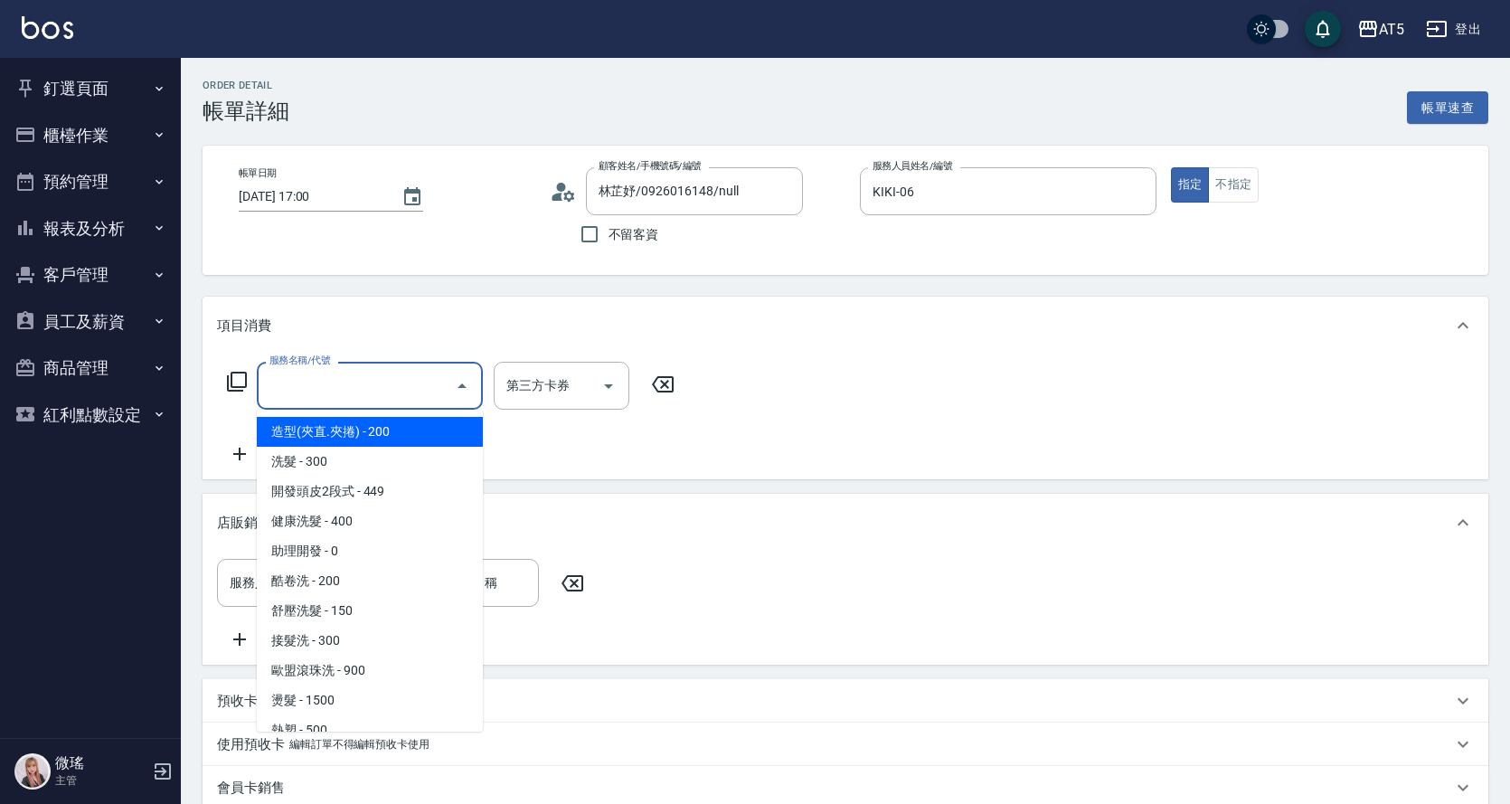
click at [310, 382] on input "服務名稱/代號" at bounding box center [356, 386] width 183 height 32
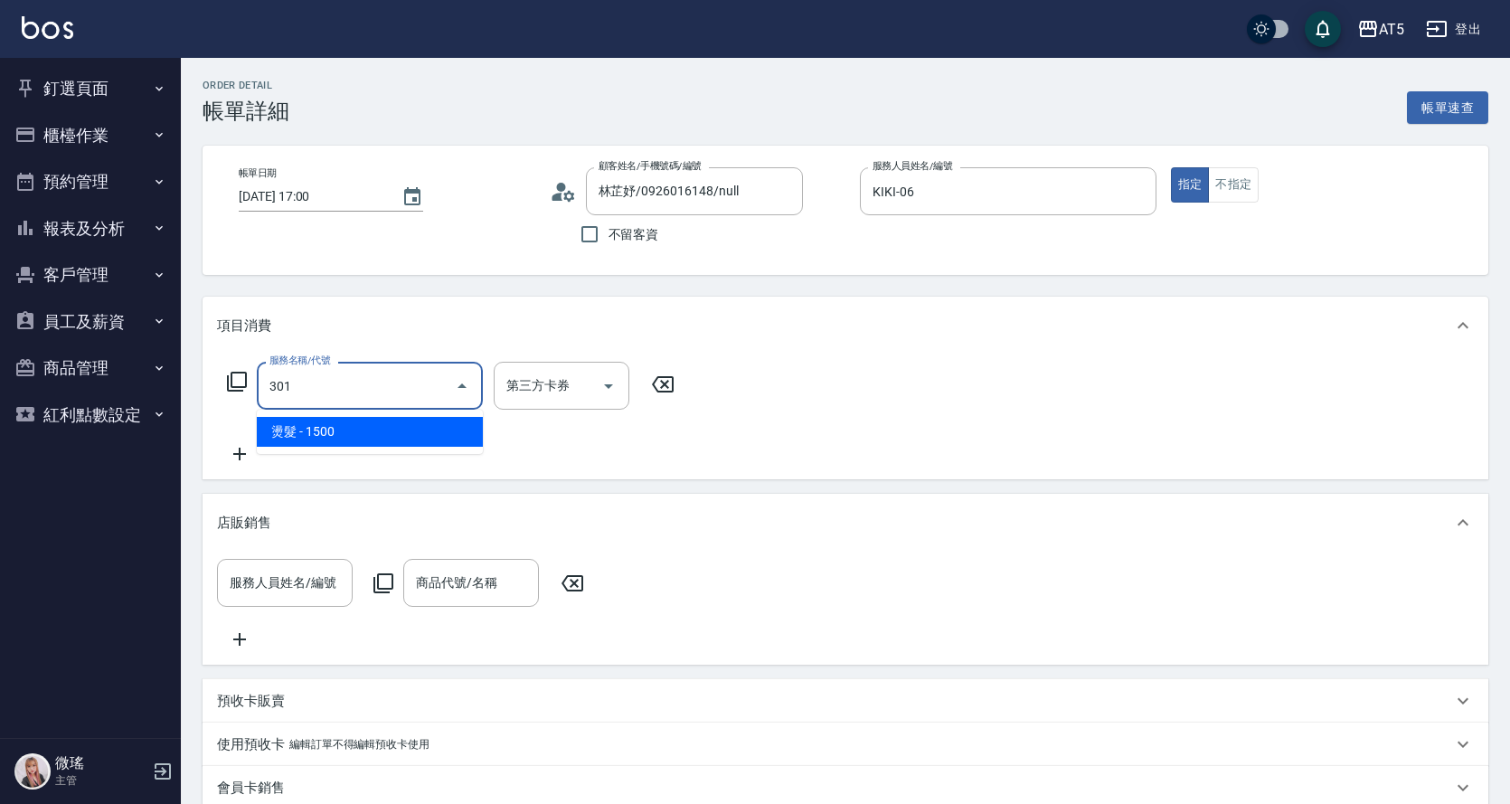
type input "燙髮(301)"
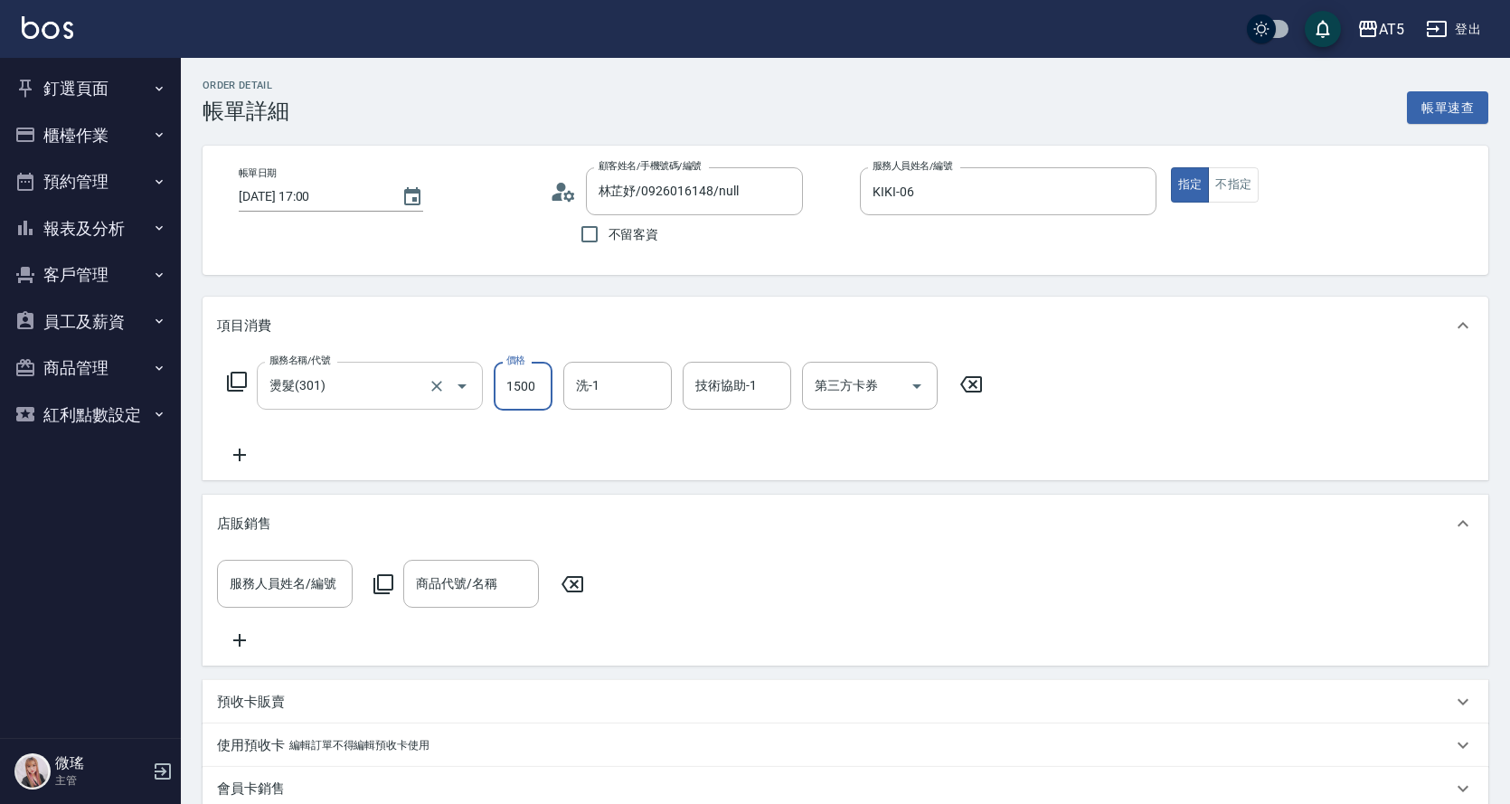
type input "0"
type input "188"
type input "180"
type input "1880"
click at [477, 521] on div "店販銷售" at bounding box center [834, 523] width 1235 height 19
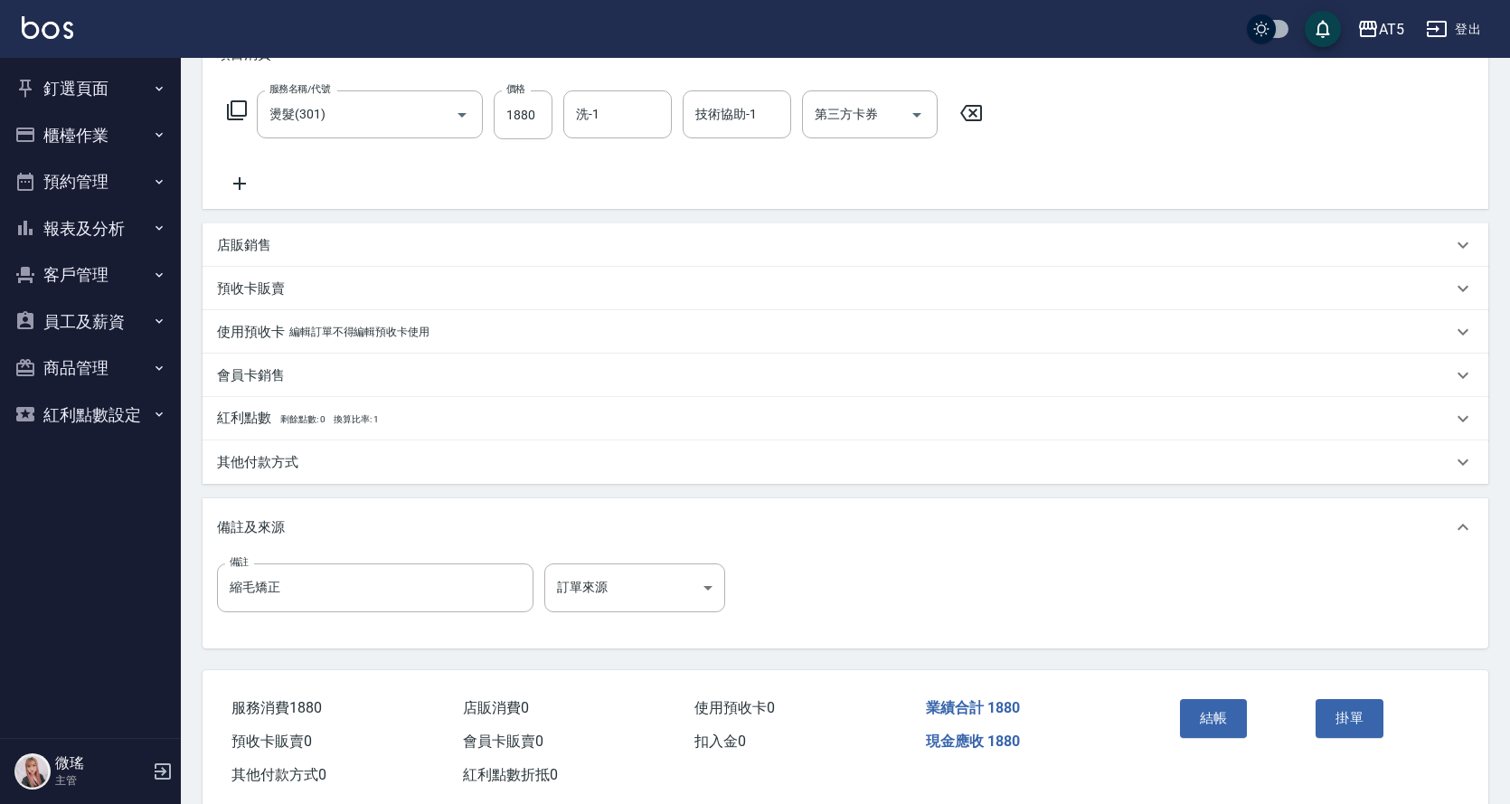
scroll to position [311, 0]
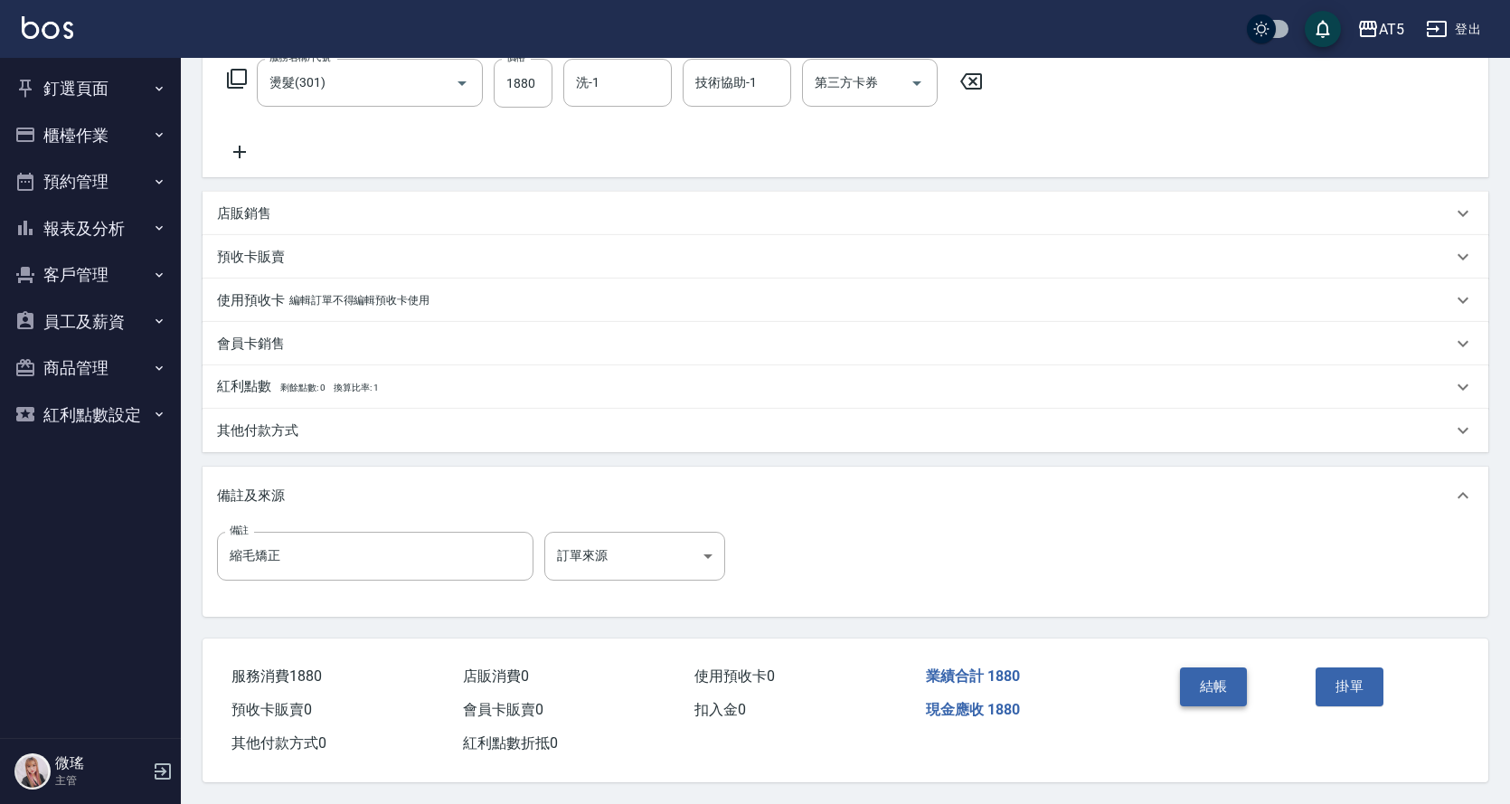
click at [1222, 691] on button "結帳" at bounding box center [1214, 686] width 68 height 38
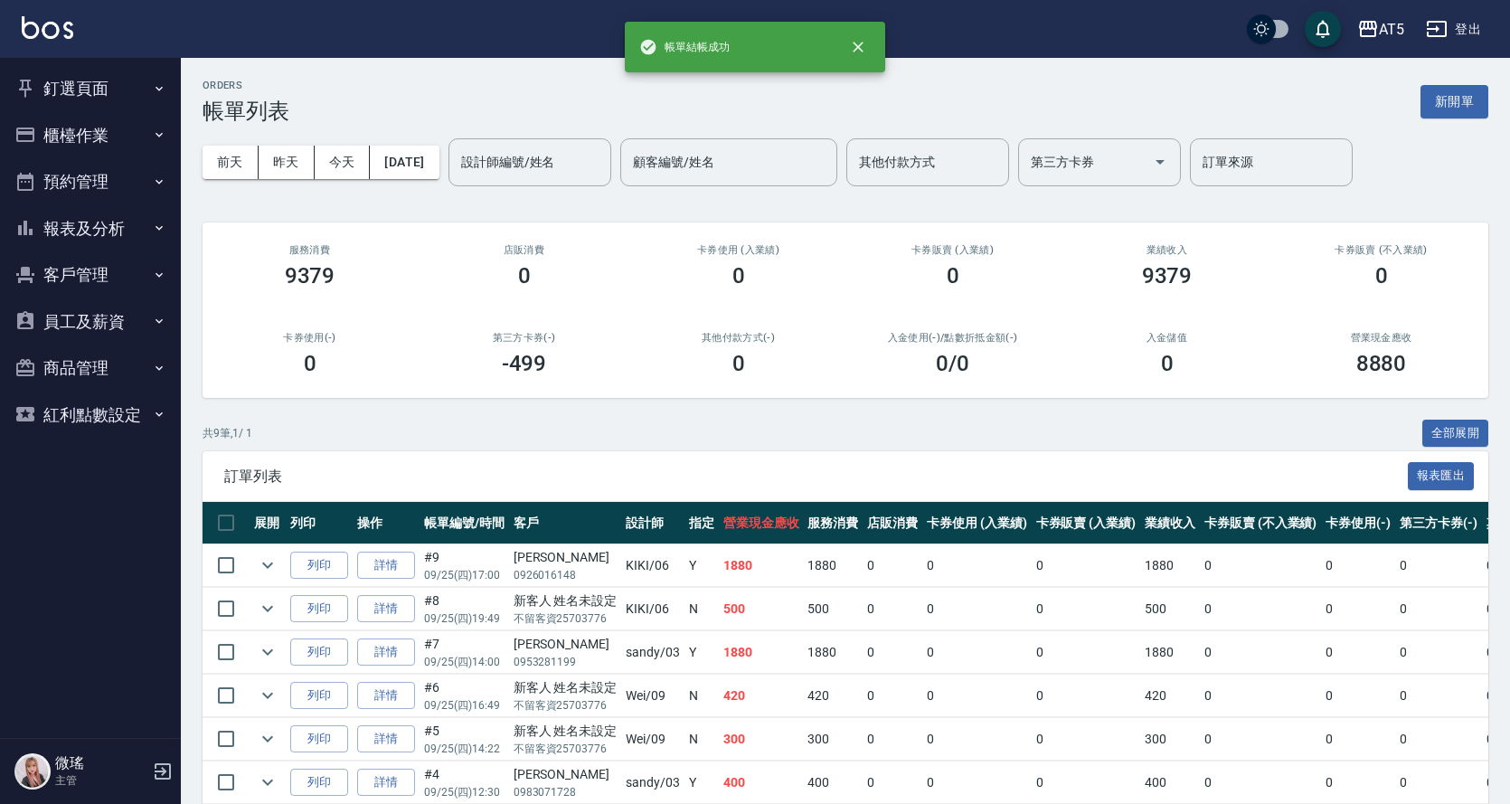
click at [61, 97] on button "釘選頁面" at bounding box center [90, 88] width 166 height 47
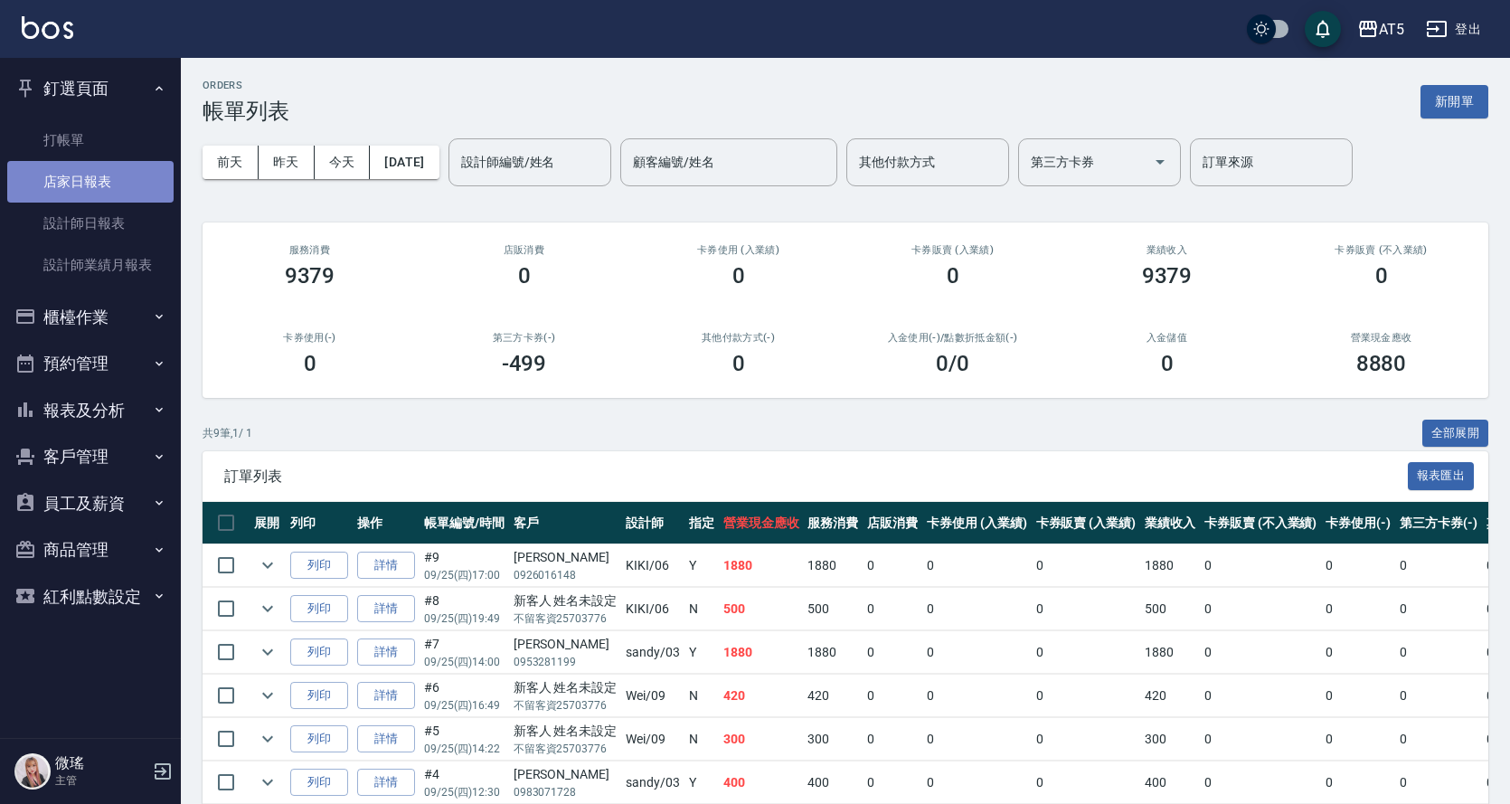
click at [82, 199] on link "店家日報表" at bounding box center [90, 182] width 166 height 42
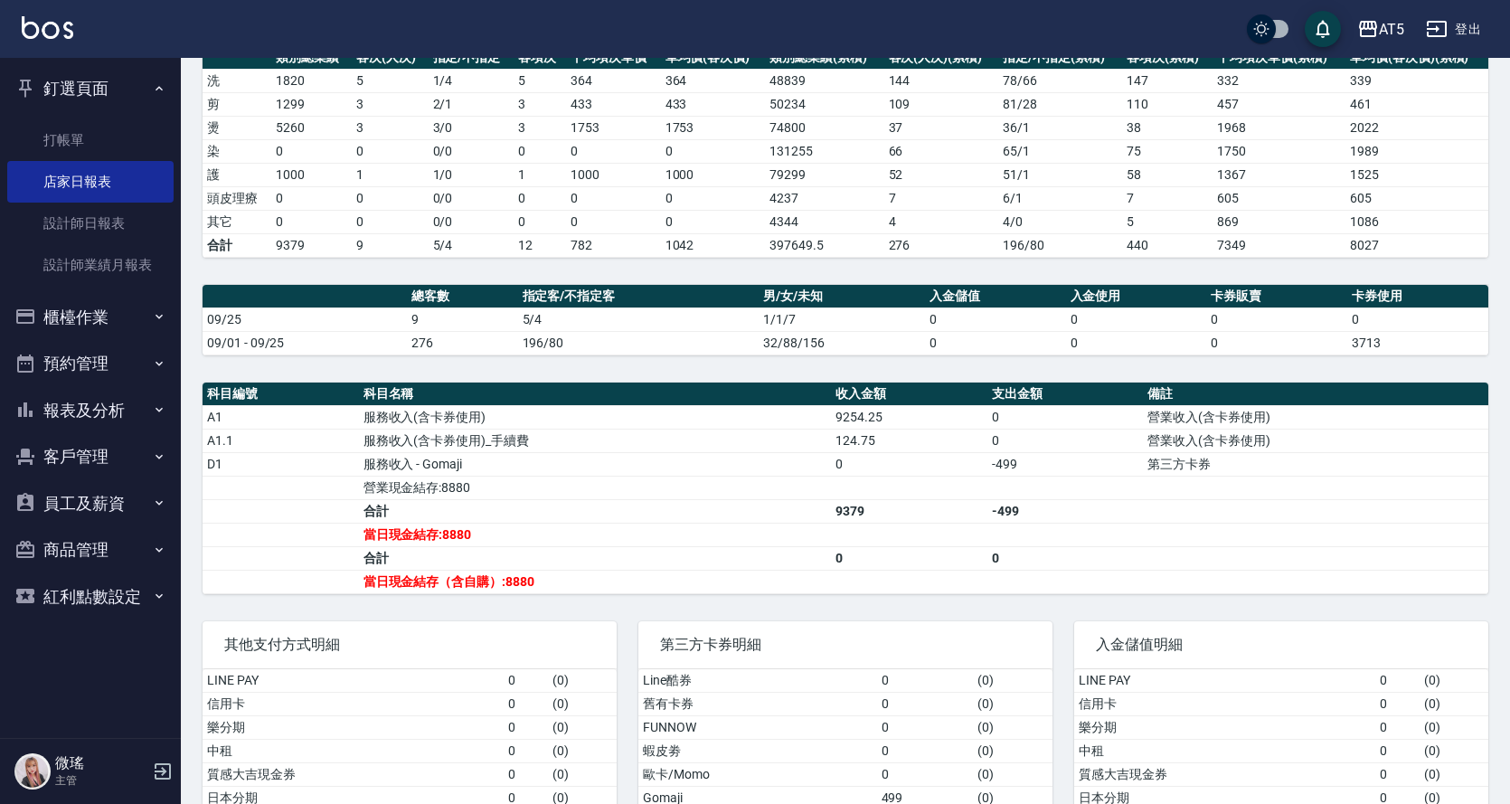
scroll to position [73, 0]
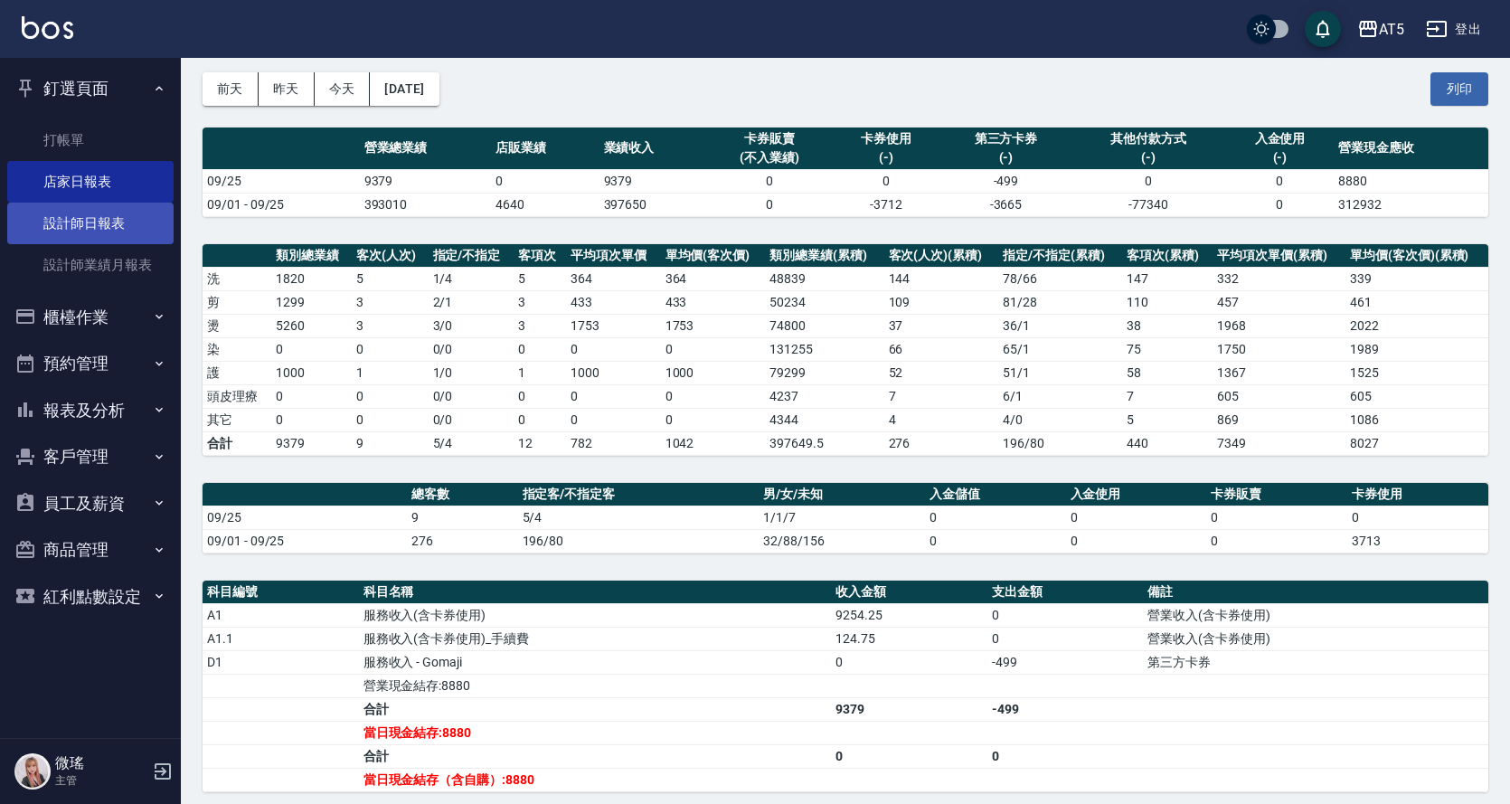
click at [71, 222] on link "設計師日報表" at bounding box center [90, 224] width 166 height 42
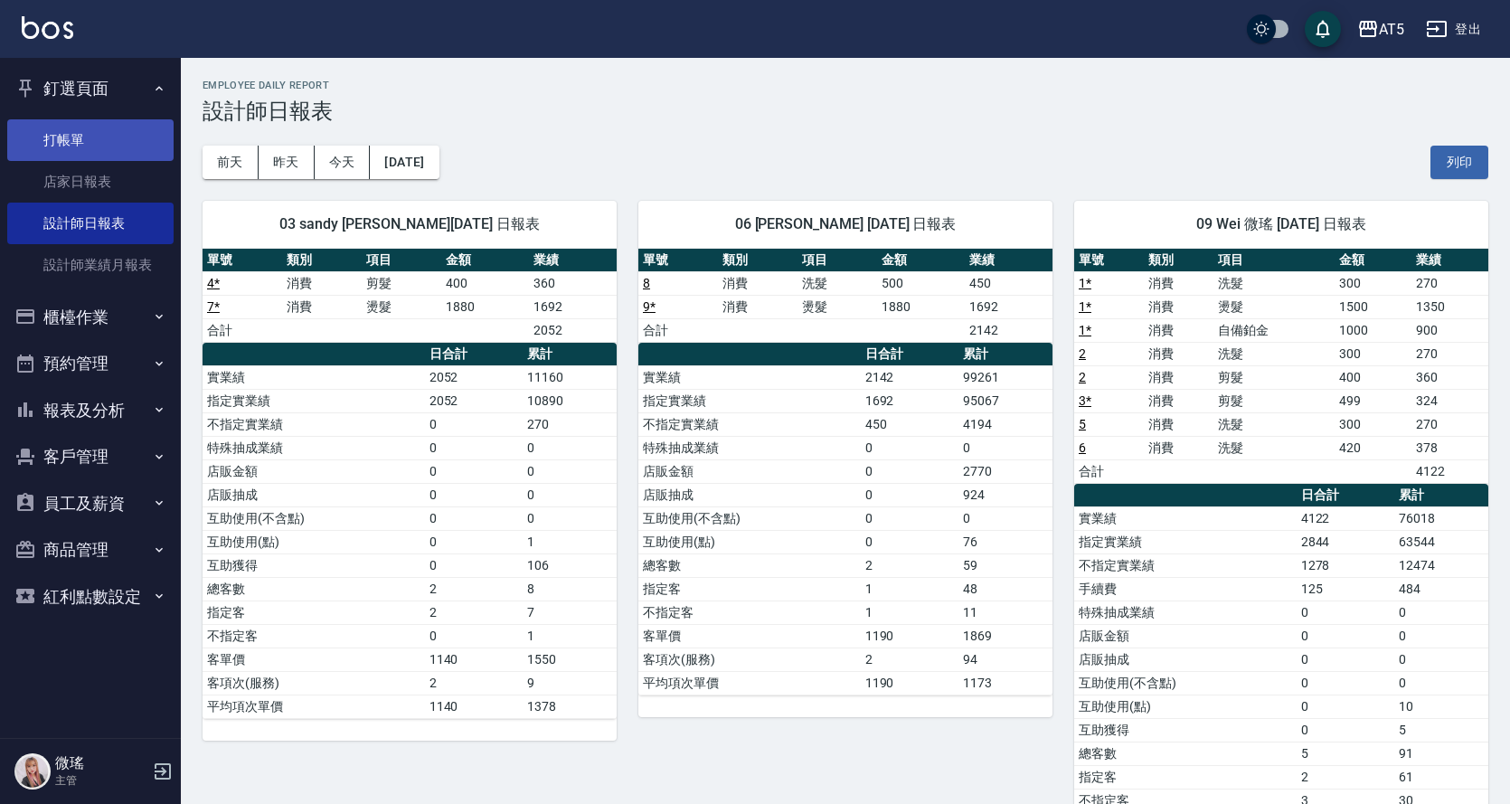
click at [107, 135] on link "打帳單" at bounding box center [90, 140] width 166 height 42
